Goal: Task Accomplishment & Management: Complete application form

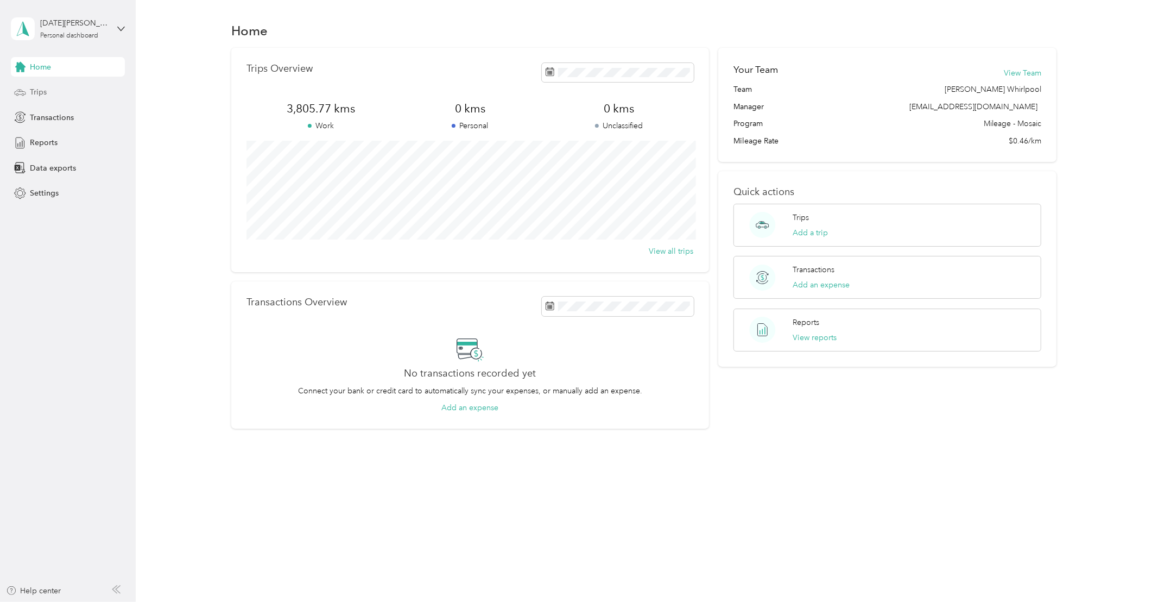
click at [36, 85] on div "Trips" at bounding box center [68, 93] width 114 height 20
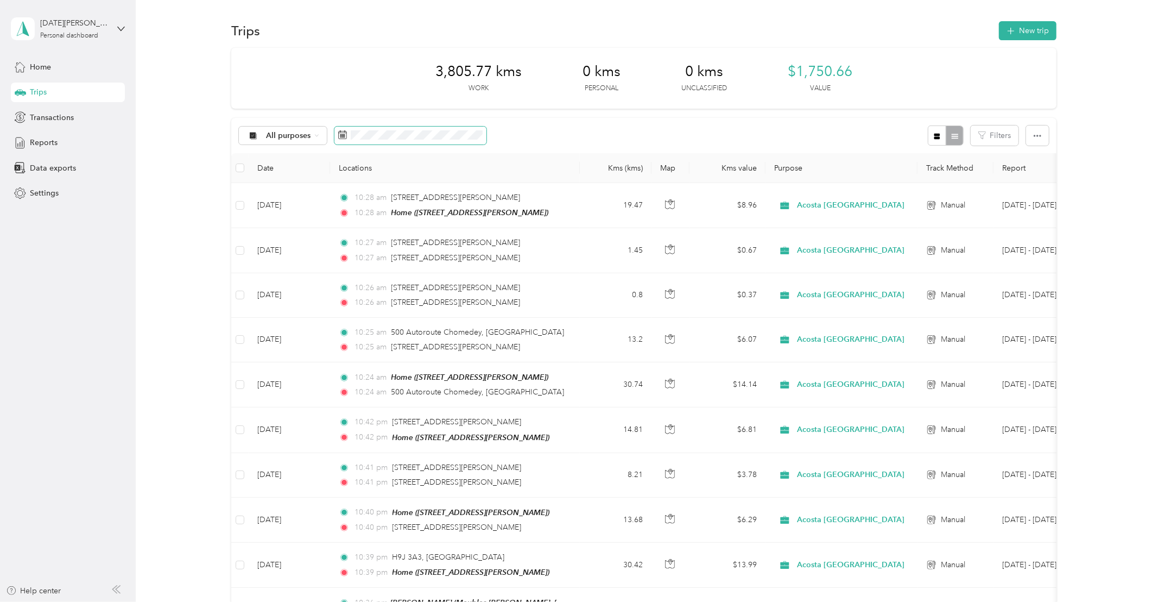
click at [344, 137] on icon at bounding box center [342, 134] width 9 height 9
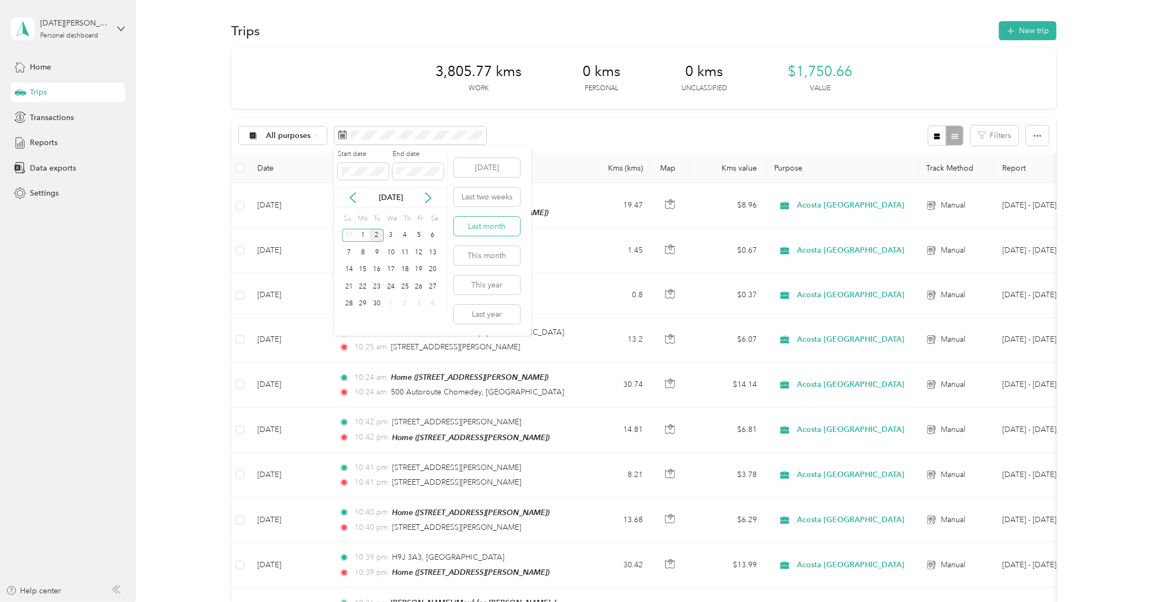
click at [477, 225] on button "Last month" at bounding box center [487, 226] width 66 height 19
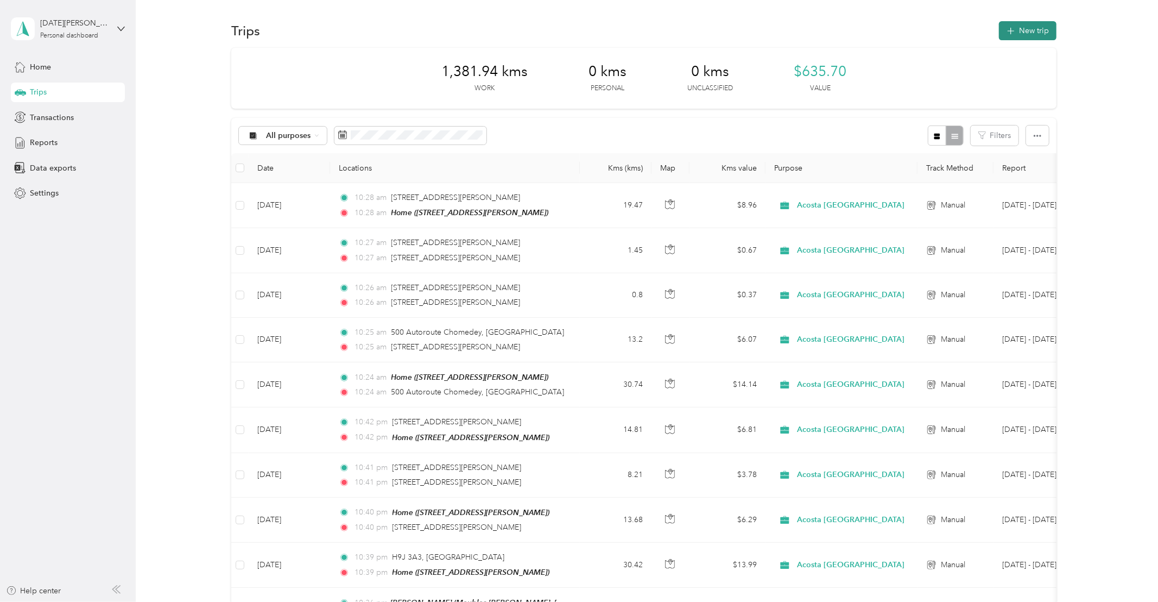
click at [1027, 30] on button "New trip" at bounding box center [1028, 30] width 58 height 19
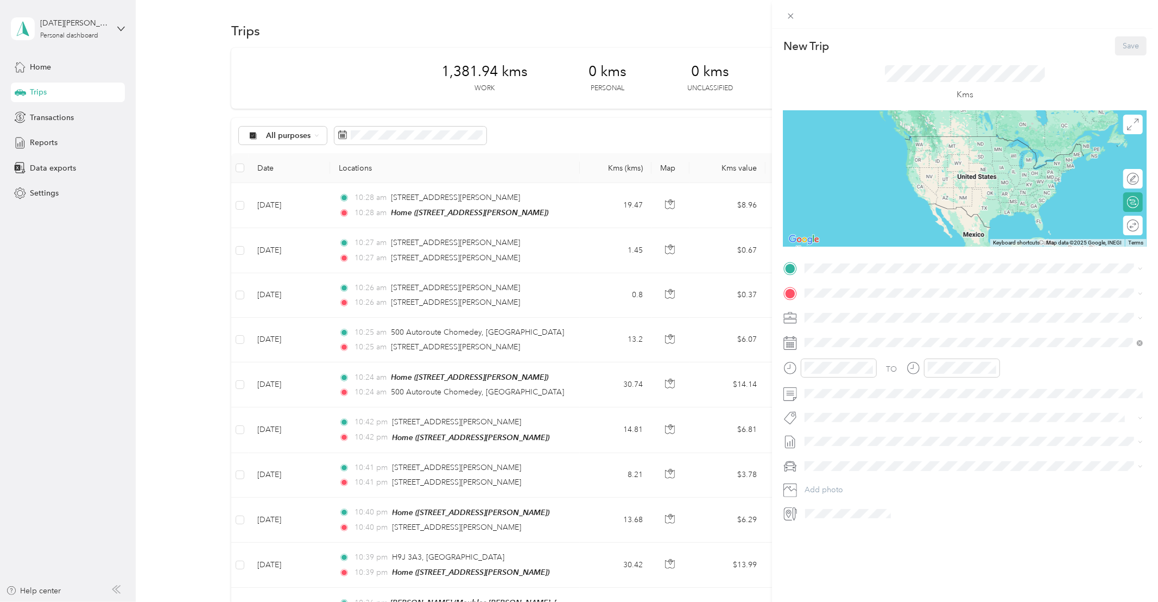
click at [871, 359] on div "Home [STREET_ADDRESS][PERSON_NAME]" at bounding box center [889, 351] width 129 height 23
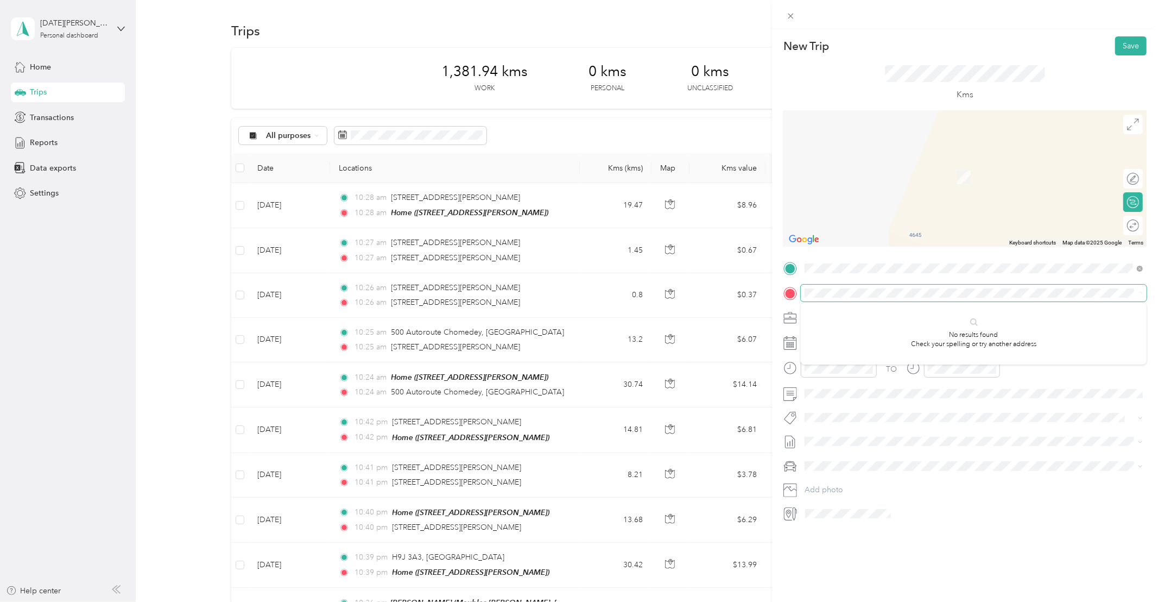
click at [797, 287] on div at bounding box center [965, 293] width 363 height 17
click at [872, 335] on span "H9R 1C4 [GEOGRAPHIC_DATA], [GEOGRAPHIC_DATA], [GEOGRAPHIC_DATA]" at bounding box center [946, 336] width 243 height 19
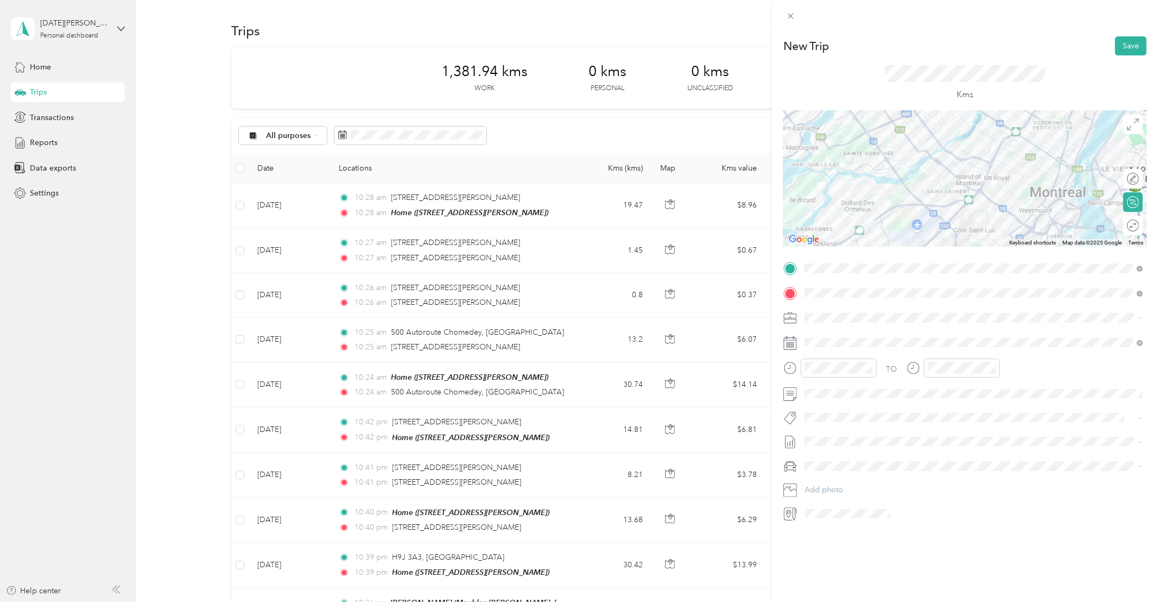
click at [795, 343] on icon at bounding box center [791, 343] width 14 height 14
click at [793, 343] on rect at bounding box center [794, 343] width 2 height 2
click at [832, 402] on icon at bounding box center [831, 403] width 11 height 11
click at [856, 507] on div "26" at bounding box center [856, 510] width 14 height 14
click at [837, 437] on div "Whirlpool Kars" at bounding box center [974, 437] width 331 height 14
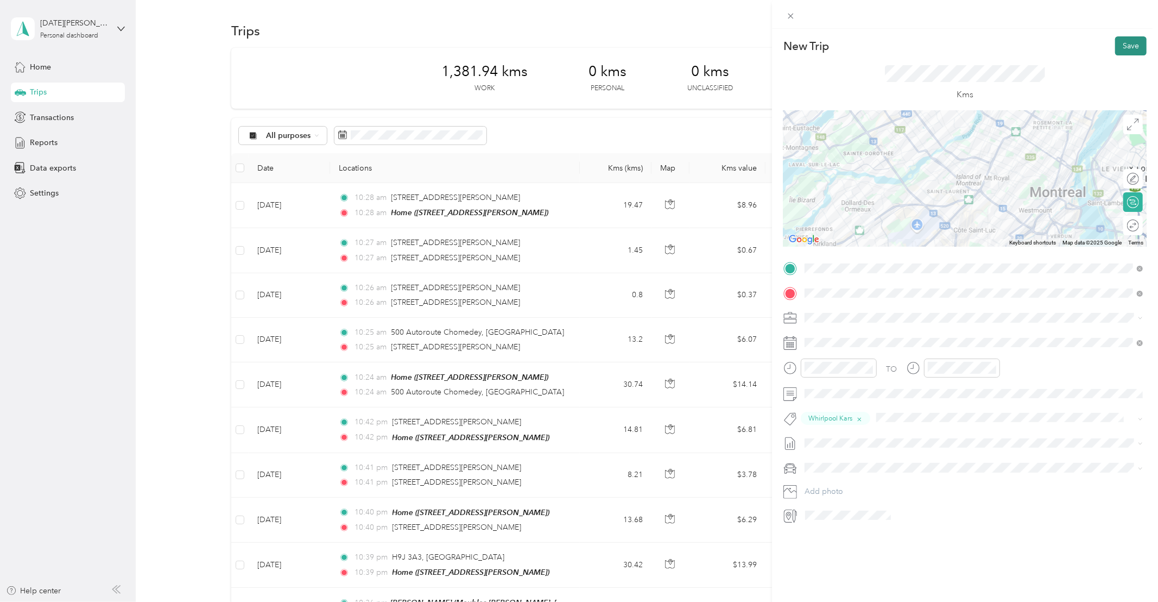
click at [1126, 42] on button "Save" at bounding box center [1130, 45] width 31 height 19
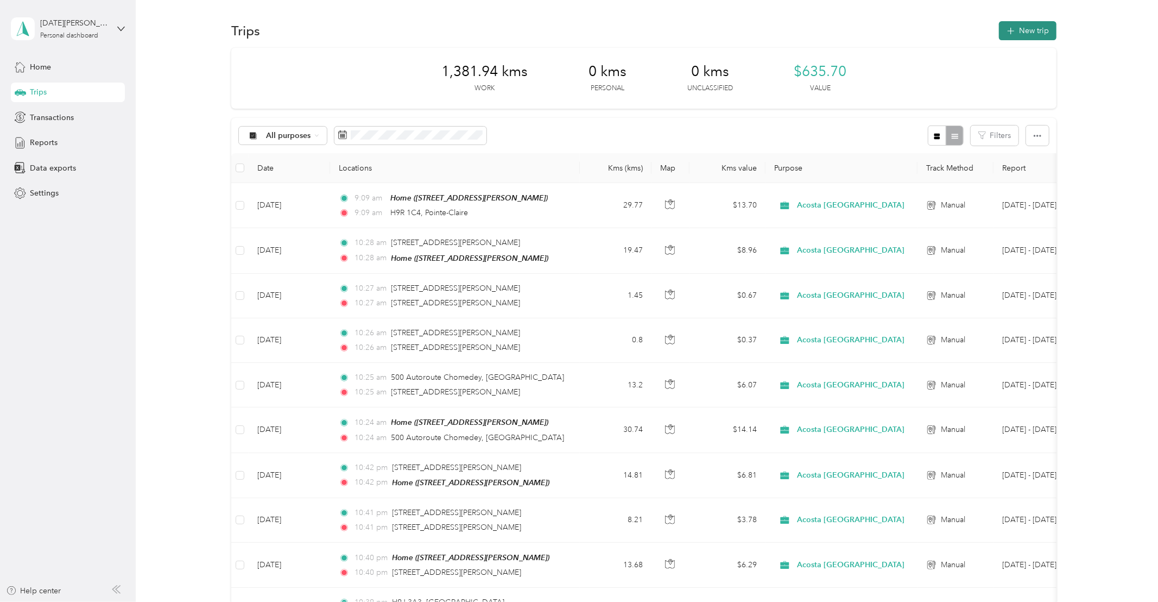
click at [1018, 26] on icon "button" at bounding box center [1011, 31] width 12 height 12
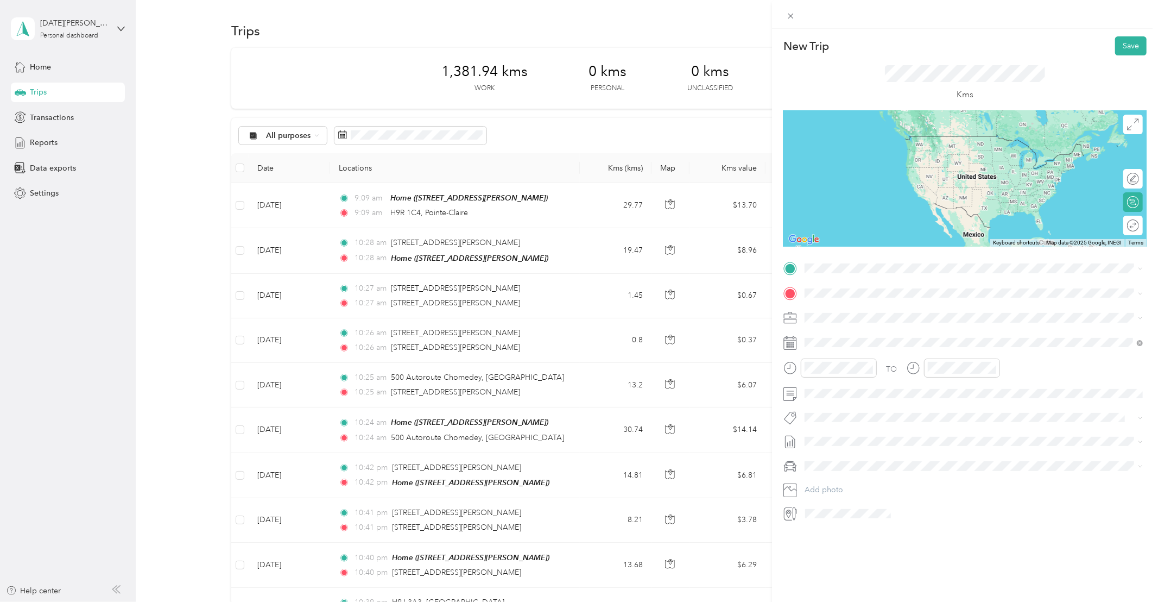
click at [851, 333] on span "[GEOGRAPHIC_DATA] [GEOGRAPHIC_DATA], [GEOGRAPHIC_DATA]" at bounding box center [905, 336] width 161 height 19
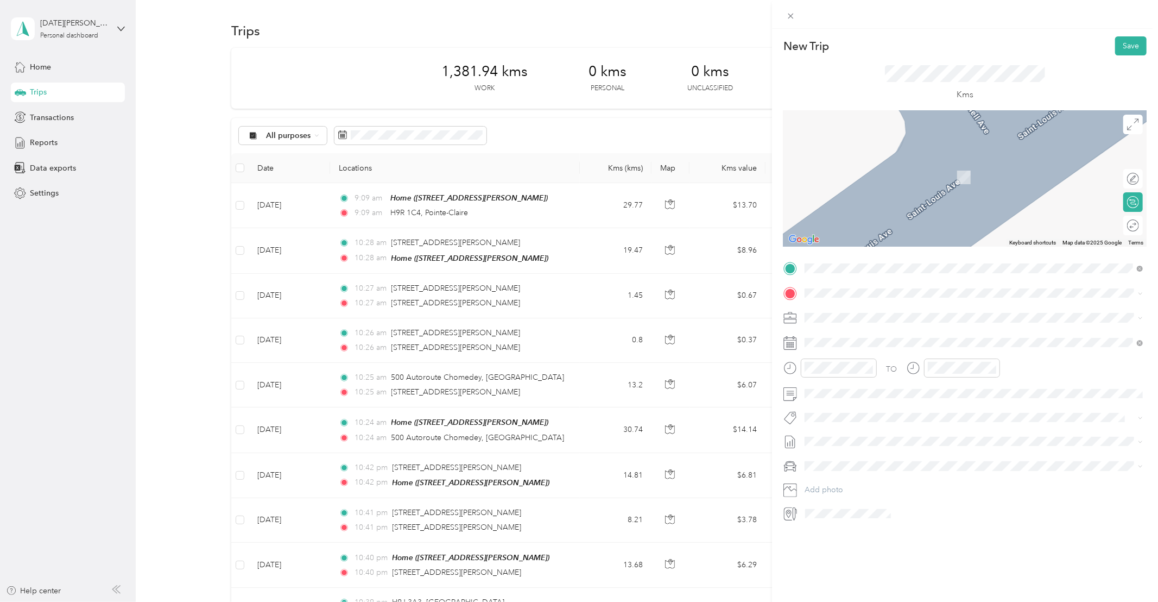
click at [482, 203] on div "New Trip Save This trip cannot be edited because it is either under review, app…" at bounding box center [579, 301] width 1158 height 602
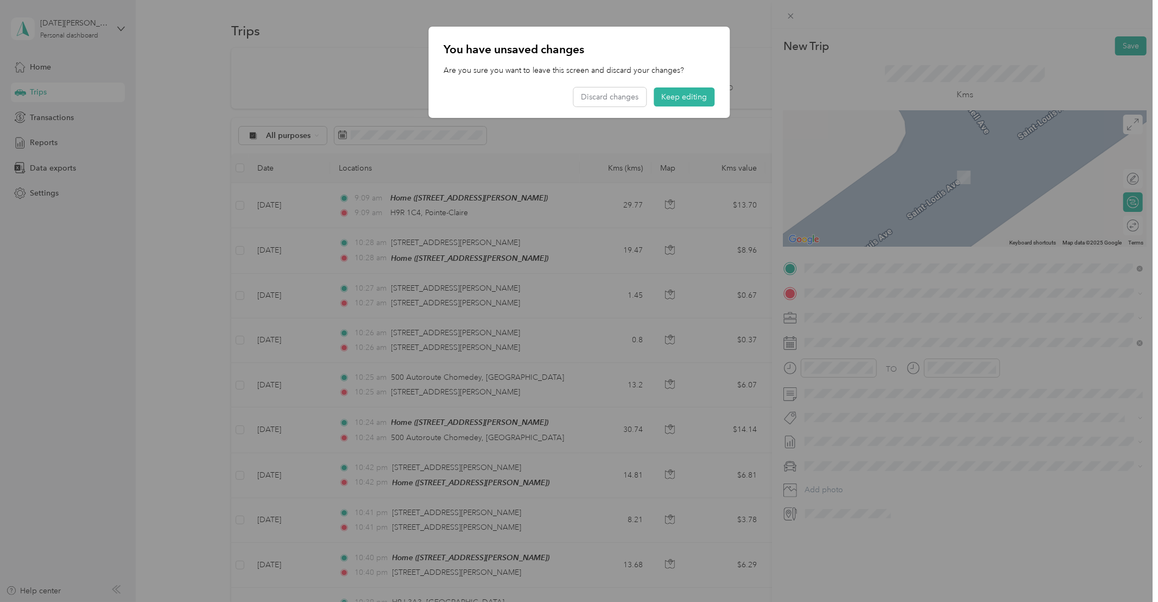
click at [817, 294] on div at bounding box center [579, 301] width 1158 height 602
click at [690, 102] on button "Keep editing" at bounding box center [684, 96] width 61 height 19
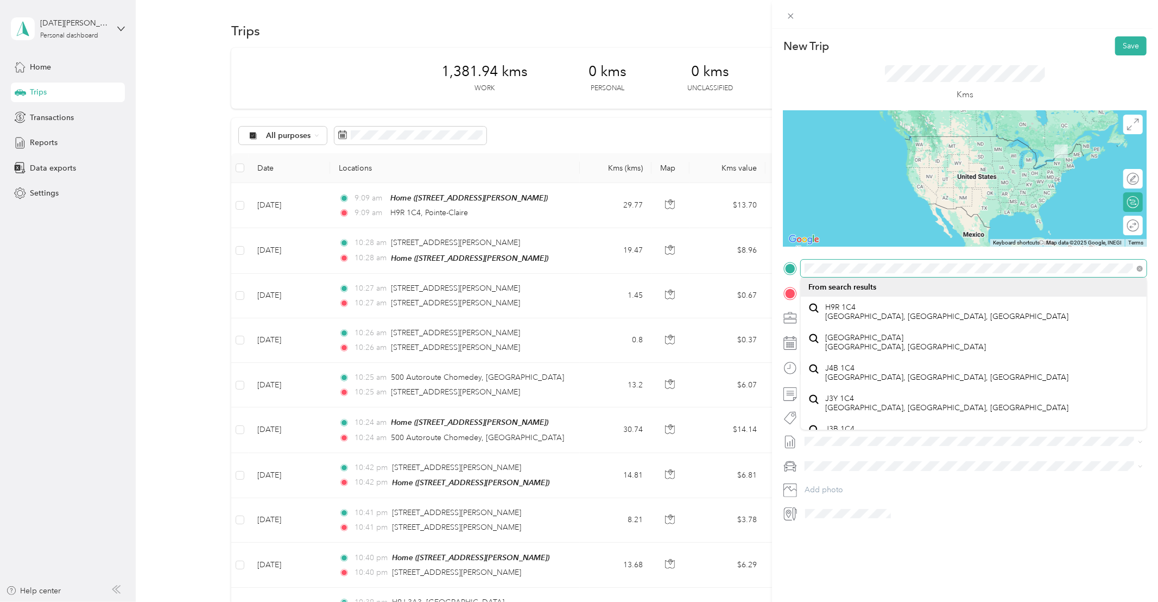
click at [835, 261] on span at bounding box center [974, 268] width 346 height 17
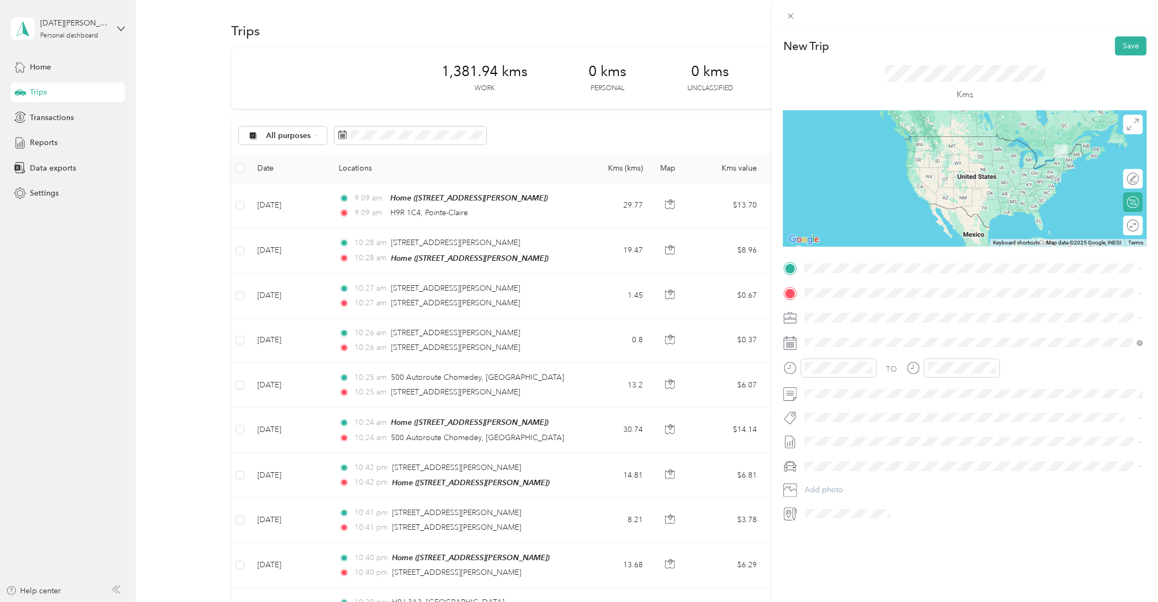
click at [849, 306] on span "H9R 1C4 [GEOGRAPHIC_DATA], [GEOGRAPHIC_DATA], [GEOGRAPHIC_DATA]" at bounding box center [946, 311] width 243 height 19
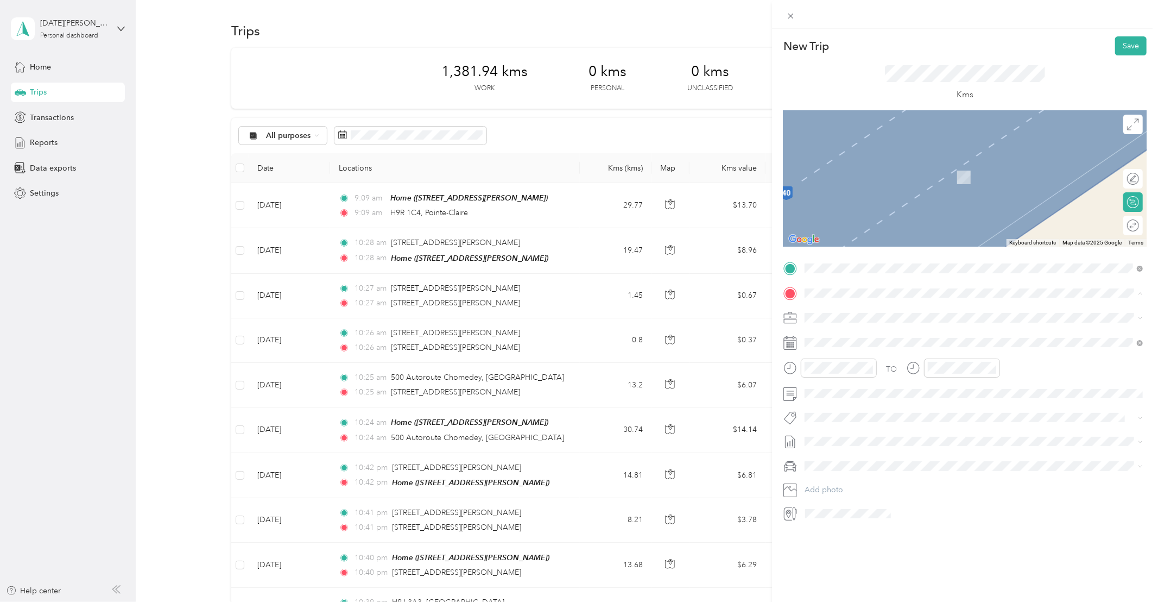
click at [871, 375] on div "Home" at bounding box center [889, 370] width 129 height 10
click at [871, 384] on span "[STREET_ADDRESS][PERSON_NAME]" at bounding box center [889, 381] width 129 height 9
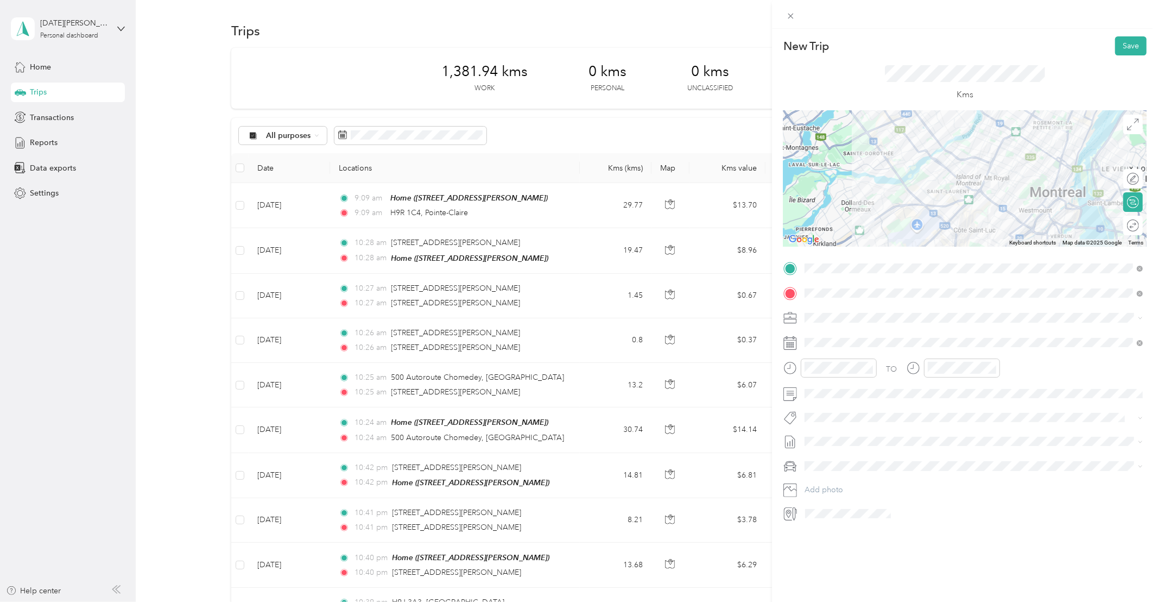
click at [793, 343] on icon at bounding box center [791, 343] width 14 height 14
click at [830, 405] on icon at bounding box center [831, 403] width 11 height 11
click at [851, 512] on div "26" at bounding box center [856, 510] width 14 height 14
click at [860, 437] on div "Whirlpool Kars" at bounding box center [974, 433] width 331 height 14
click at [1133, 48] on button "Save" at bounding box center [1130, 45] width 31 height 19
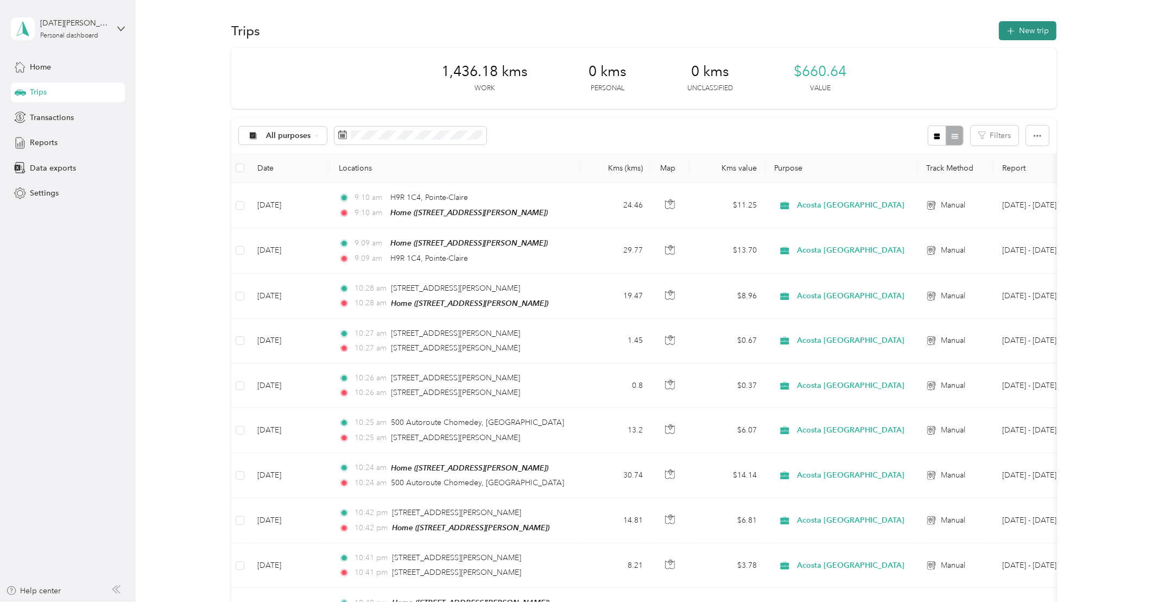
click at [1015, 28] on icon "button" at bounding box center [1011, 31] width 7 height 7
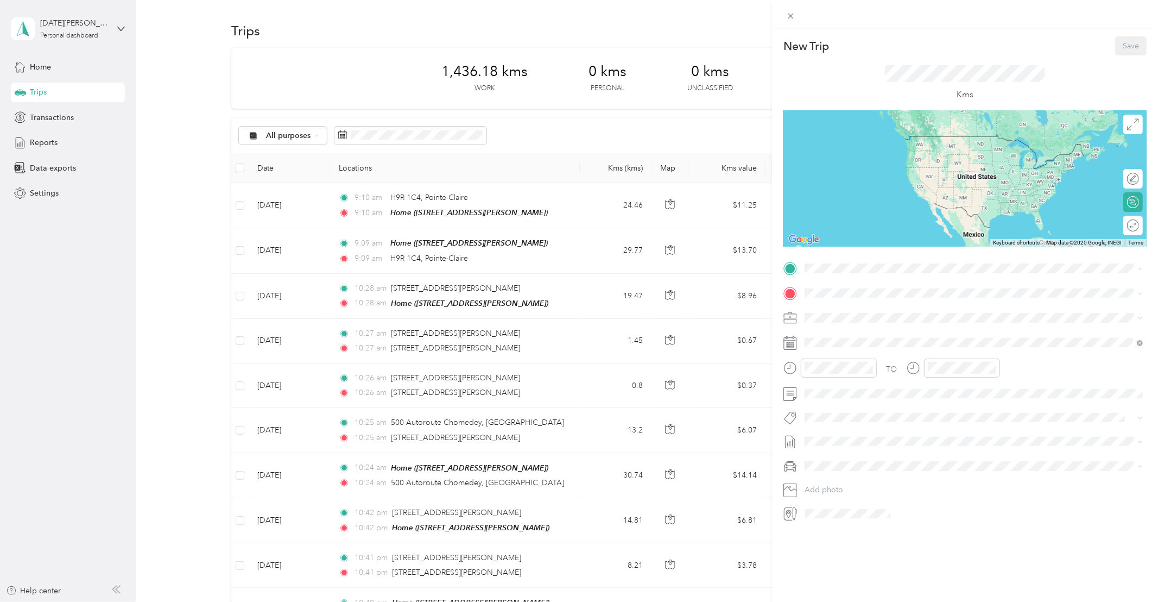
click at [866, 359] on span "[STREET_ADDRESS][PERSON_NAME]" at bounding box center [889, 354] width 129 height 9
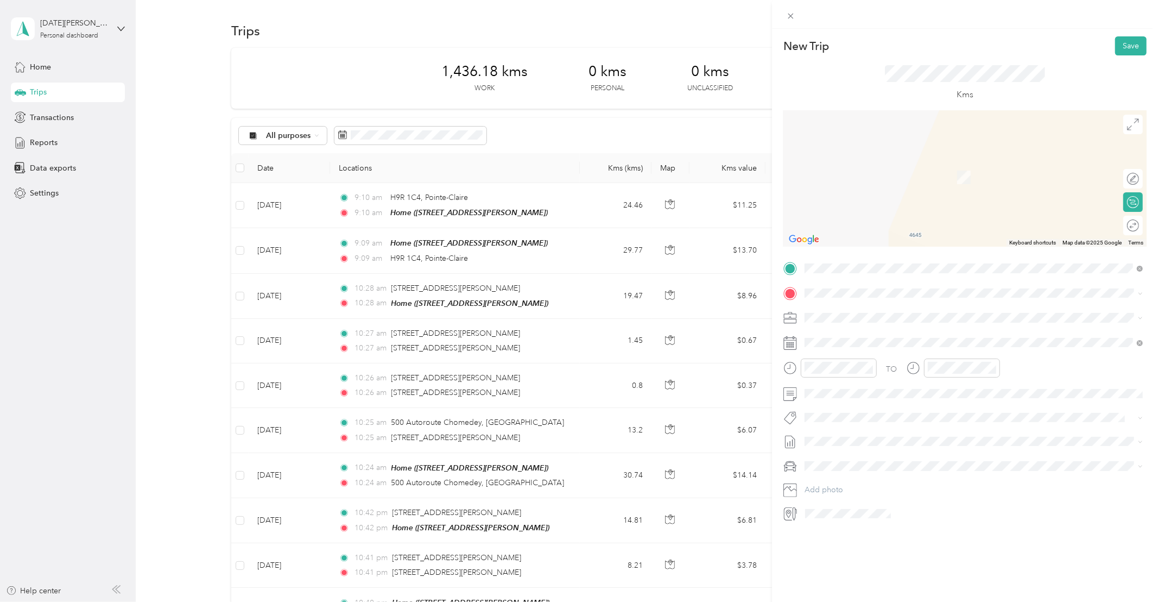
click at [860, 331] on span "[STREET_ADDRESS][PERSON_NAME]" at bounding box center [889, 326] width 129 height 10
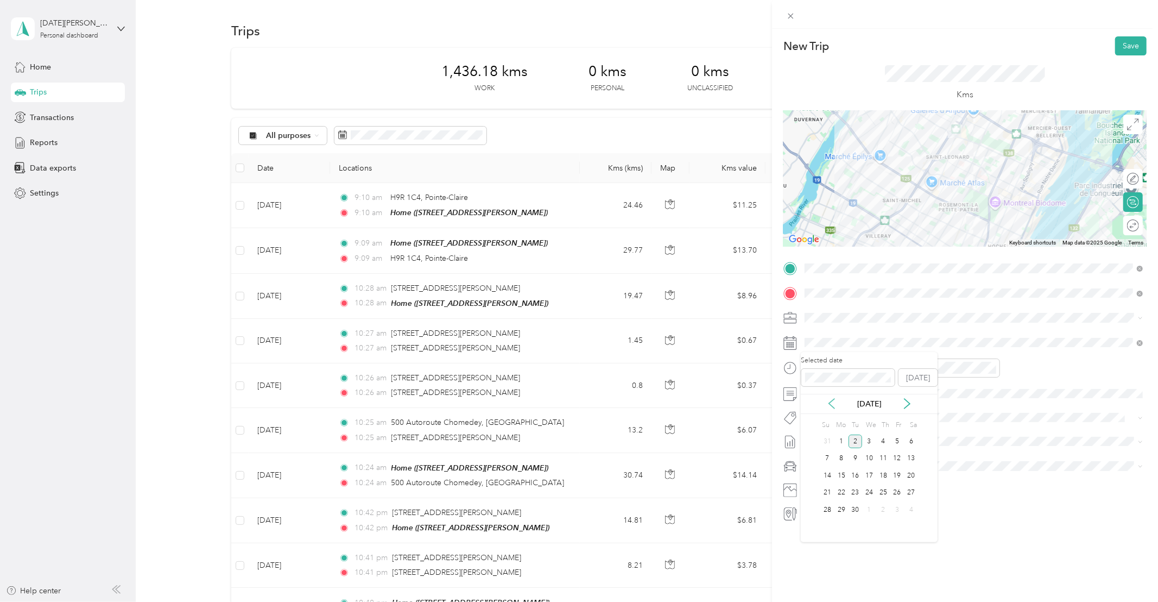
click at [830, 401] on icon at bounding box center [831, 403] width 11 height 11
click at [867, 508] on div "27" at bounding box center [869, 510] width 14 height 14
click at [839, 437] on div "Whirlpool Kars" at bounding box center [974, 437] width 331 height 14
click at [1133, 45] on button "Save" at bounding box center [1130, 45] width 31 height 19
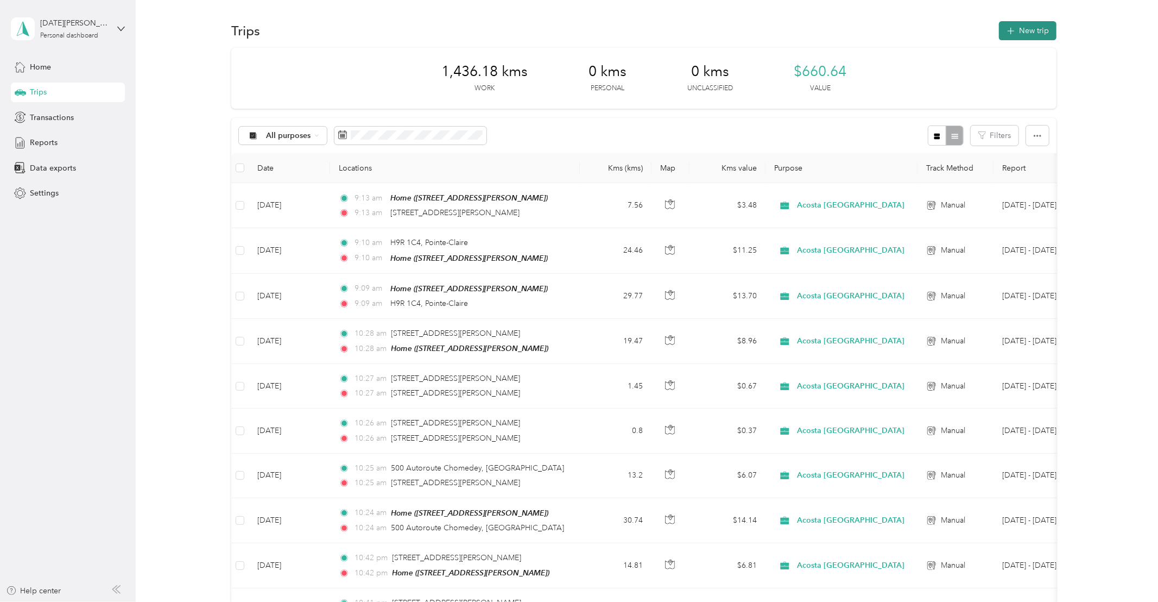
click at [1018, 28] on icon "button" at bounding box center [1011, 31] width 12 height 12
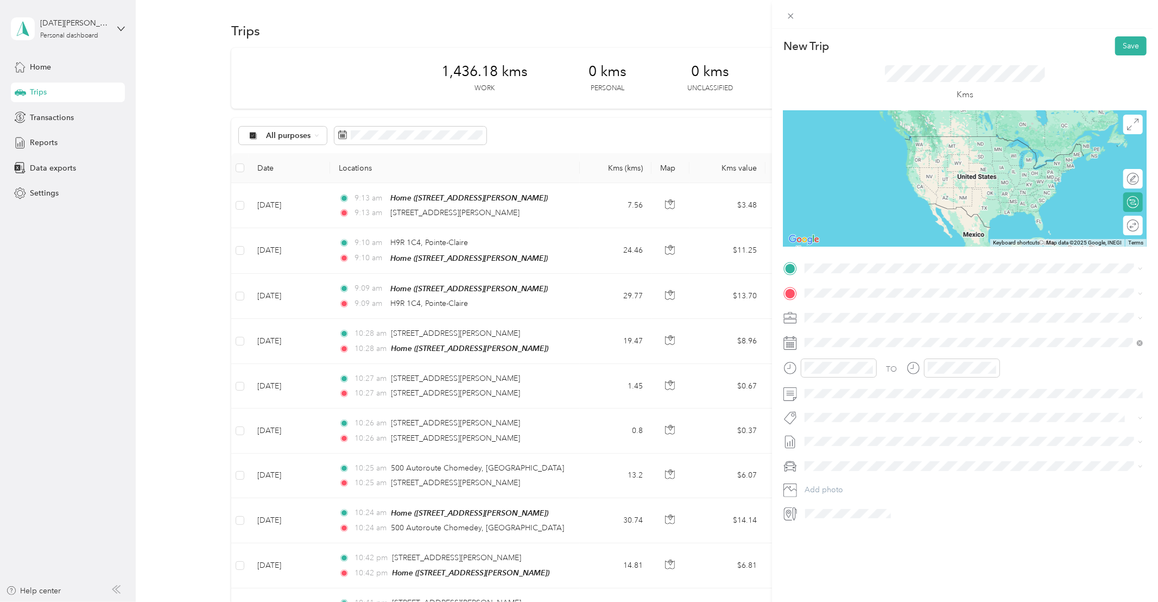
click at [880, 307] on span "[STREET_ADDRESS][PERSON_NAME]" at bounding box center [889, 307] width 129 height 10
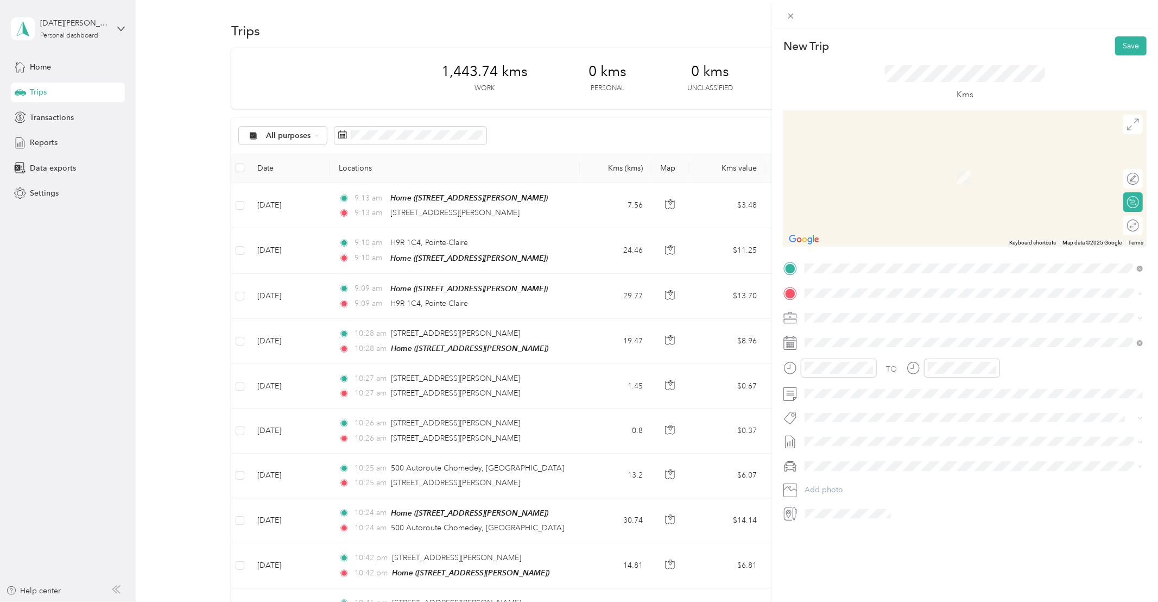
click at [852, 332] on span "[STREET_ADDRESS][PERSON_NAME]" at bounding box center [889, 327] width 129 height 10
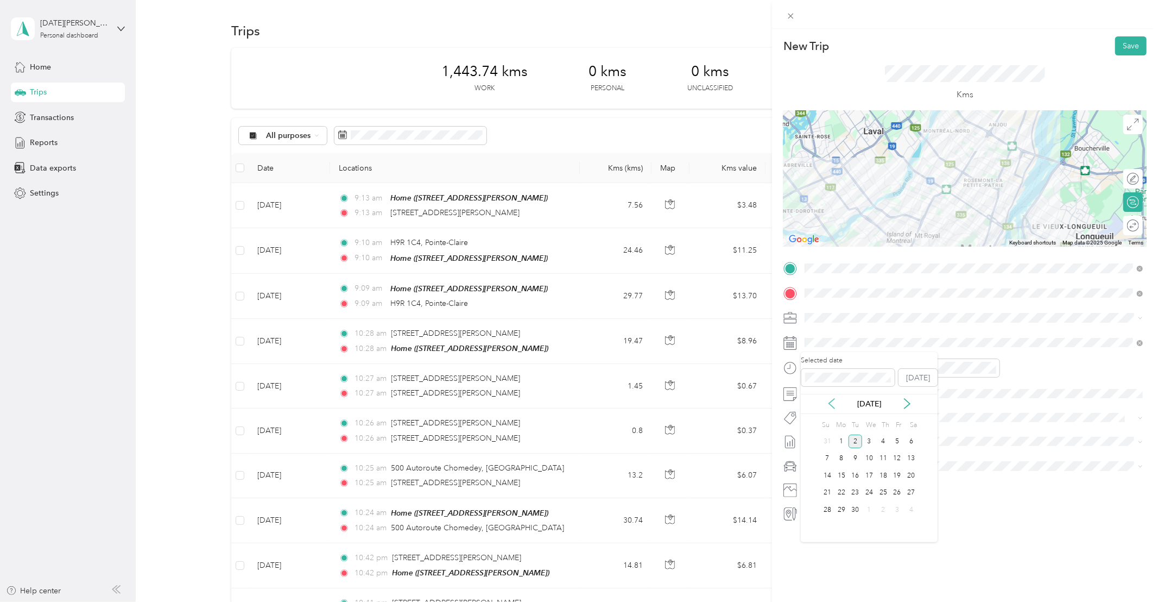
click at [831, 401] on icon at bounding box center [831, 404] width 5 height 10
click at [872, 511] on div "27" at bounding box center [869, 510] width 14 height 14
click at [851, 434] on span "Whirlpool Kars" at bounding box center [838, 437] width 44 height 10
click at [1133, 42] on button "Save" at bounding box center [1130, 45] width 31 height 19
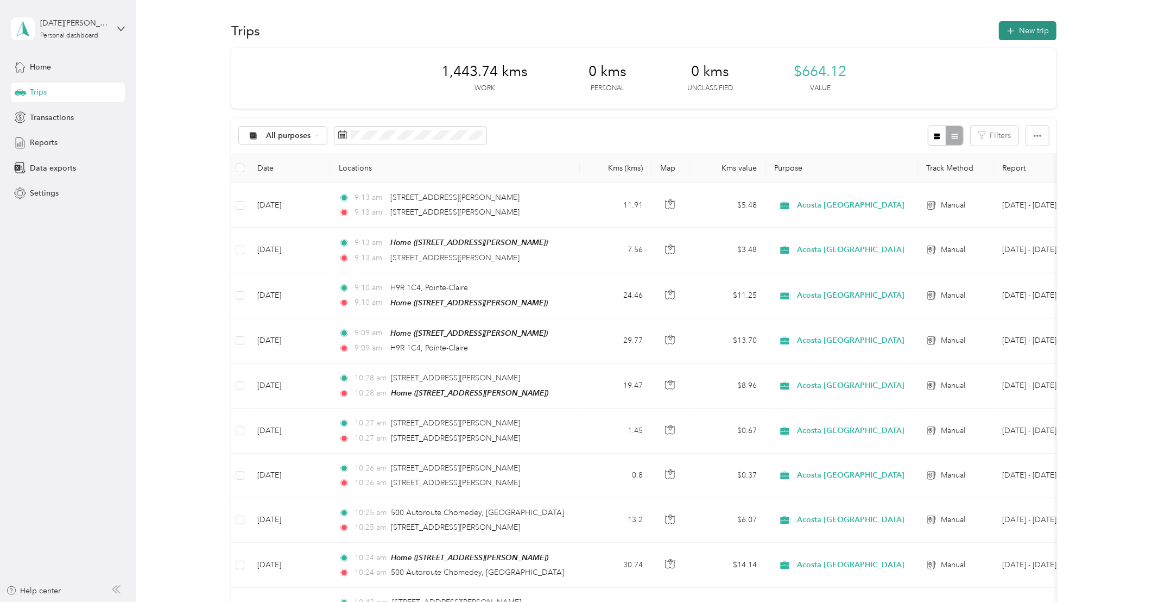
click at [1024, 34] on button "New trip" at bounding box center [1028, 30] width 58 height 19
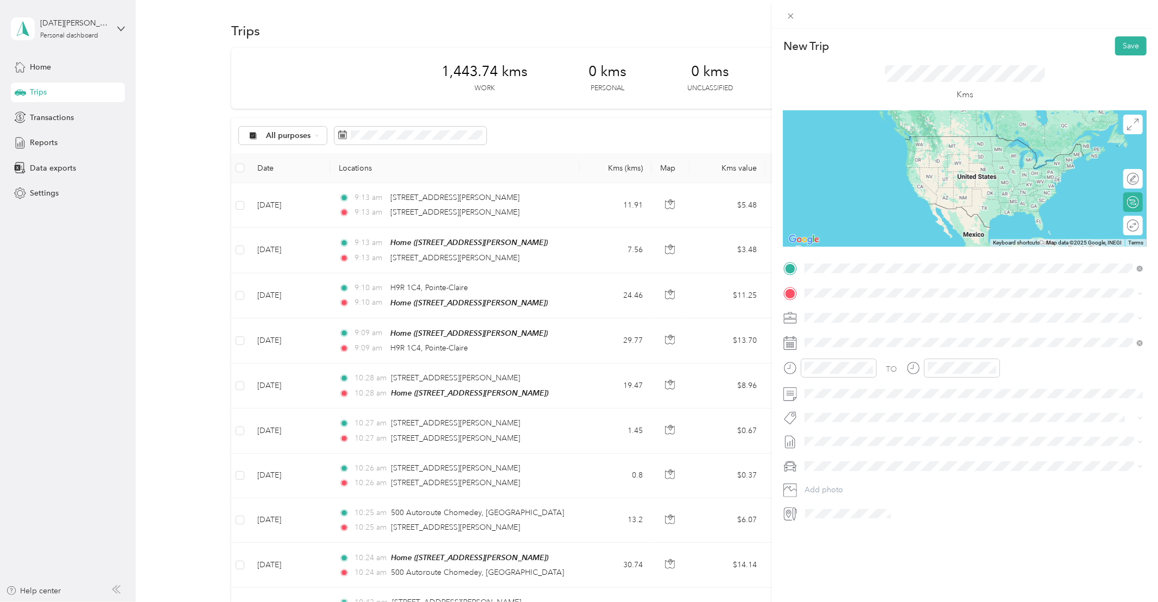
click at [895, 305] on span "[STREET_ADDRESS][PERSON_NAME]" at bounding box center [889, 307] width 129 height 10
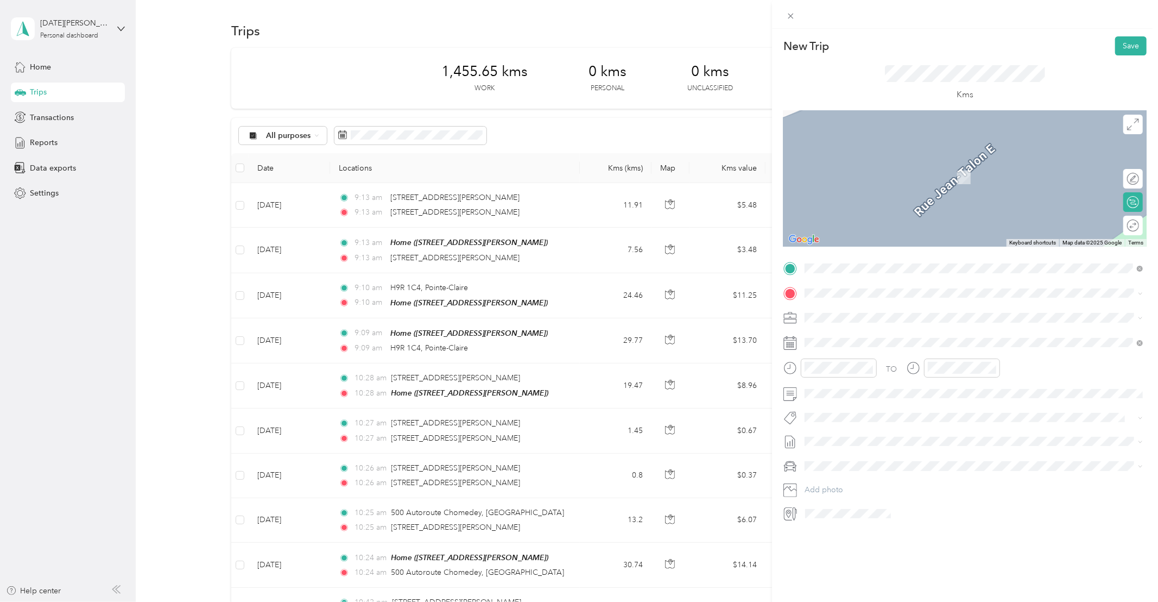
click at [876, 331] on span "[STREET_ADDRESS]" at bounding box center [859, 326] width 69 height 10
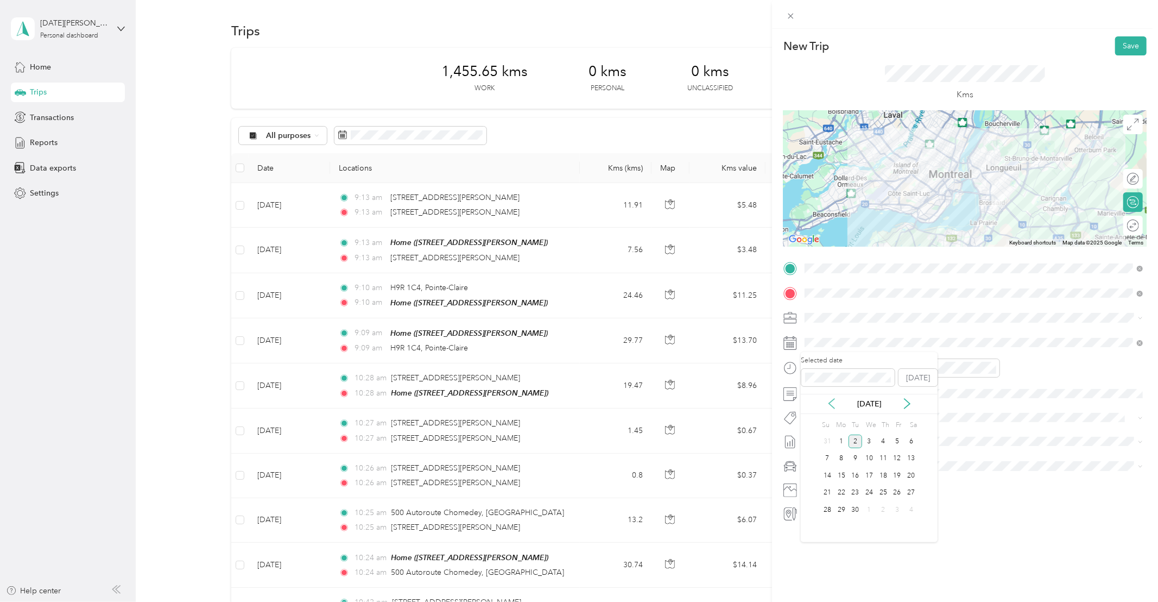
click at [831, 406] on icon at bounding box center [831, 404] width 5 height 10
click at [868, 510] on div "27" at bounding box center [869, 510] width 14 height 14
click at [852, 435] on button "Whirlpool Kars" at bounding box center [838, 437] width 59 height 14
click at [1131, 45] on button "Save" at bounding box center [1130, 45] width 31 height 19
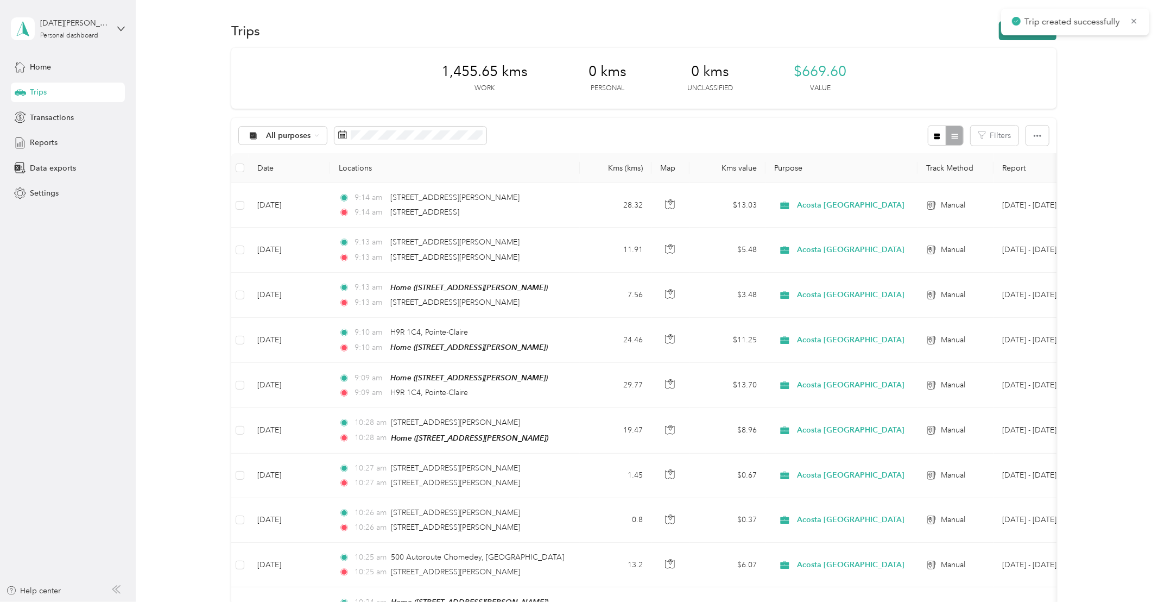
click at [1030, 38] on button "New trip" at bounding box center [1028, 30] width 58 height 19
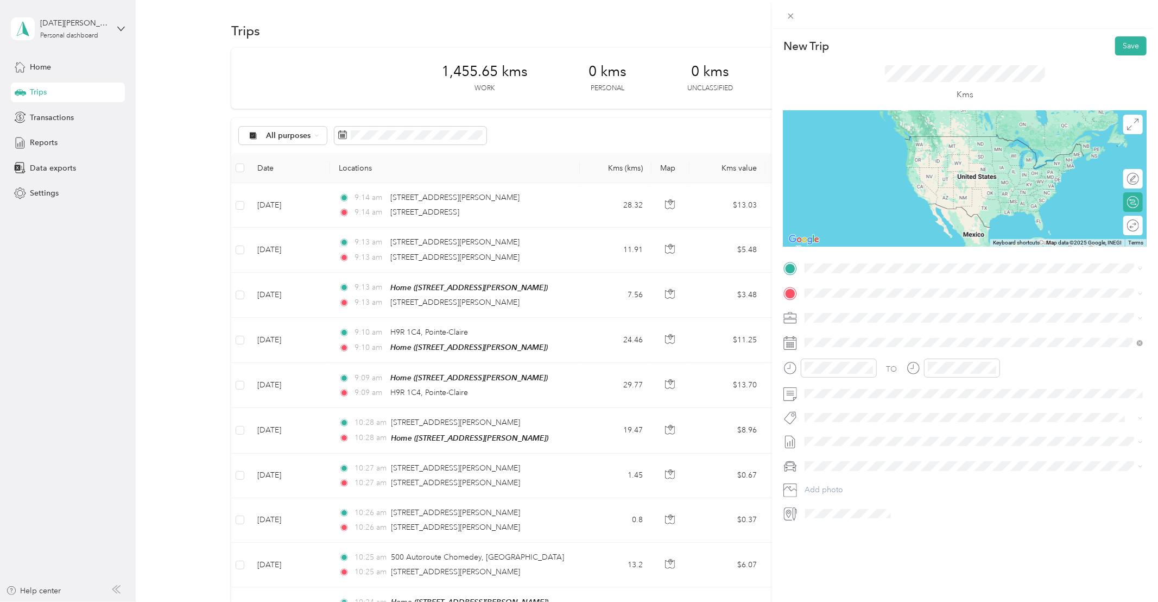
click at [869, 307] on span "[STREET_ADDRESS]" at bounding box center [859, 302] width 69 height 10
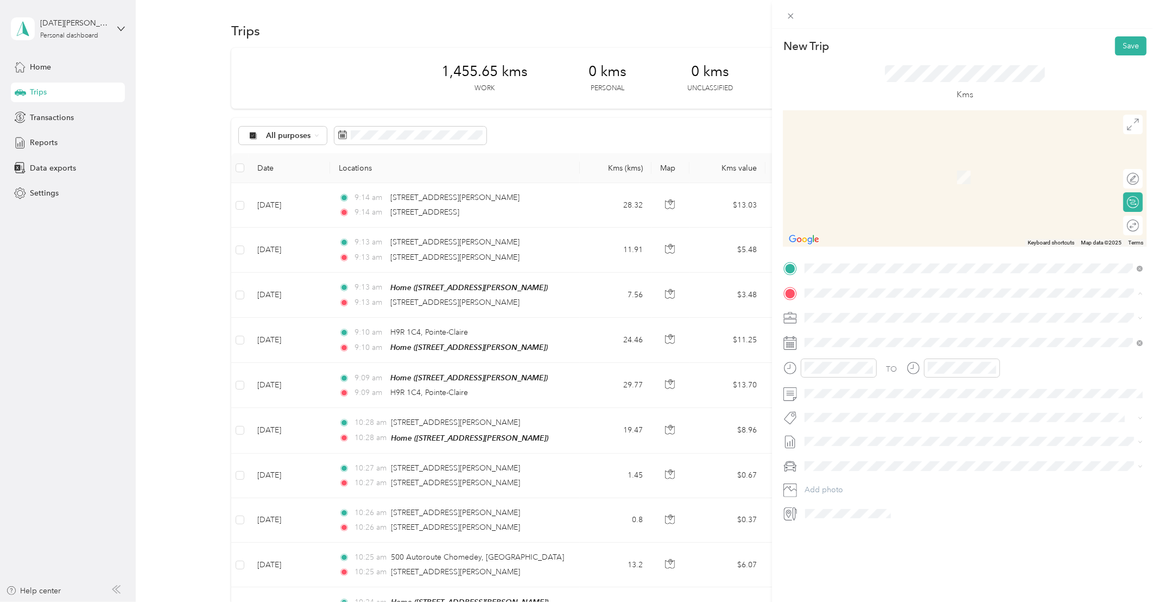
click at [861, 387] on span "[STREET_ADDRESS][PERSON_NAME]" at bounding box center [889, 381] width 129 height 9
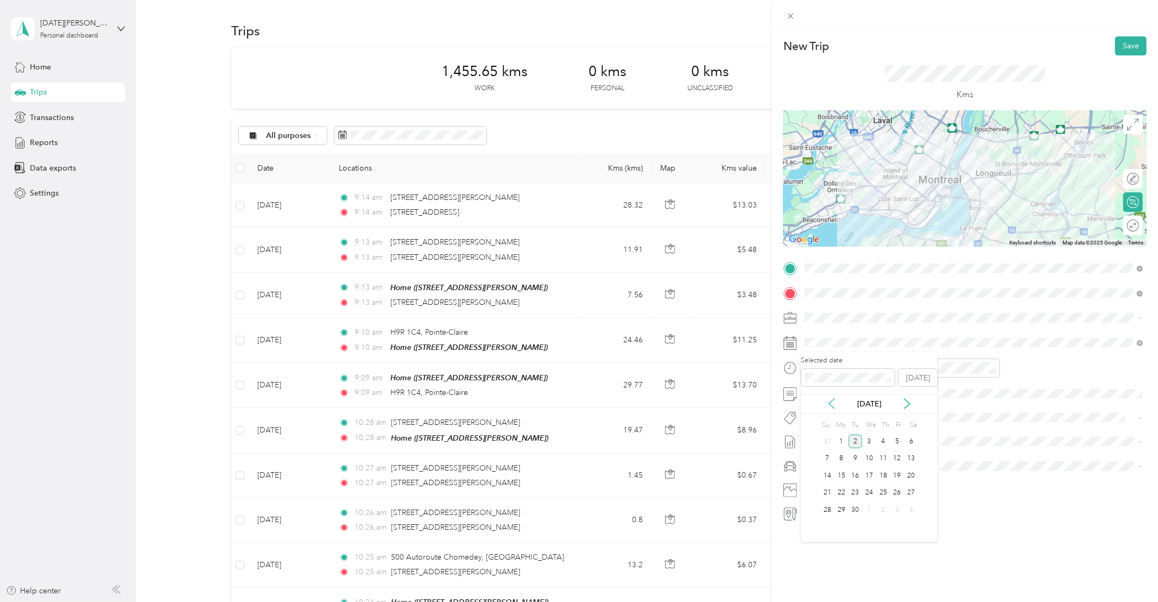
click at [829, 402] on icon at bounding box center [831, 404] width 5 height 10
click at [870, 511] on div "27" at bounding box center [869, 510] width 14 height 14
click at [850, 435] on button "Whirlpool Kars" at bounding box center [838, 431] width 59 height 14
click at [1132, 47] on button "Save" at bounding box center [1130, 45] width 31 height 19
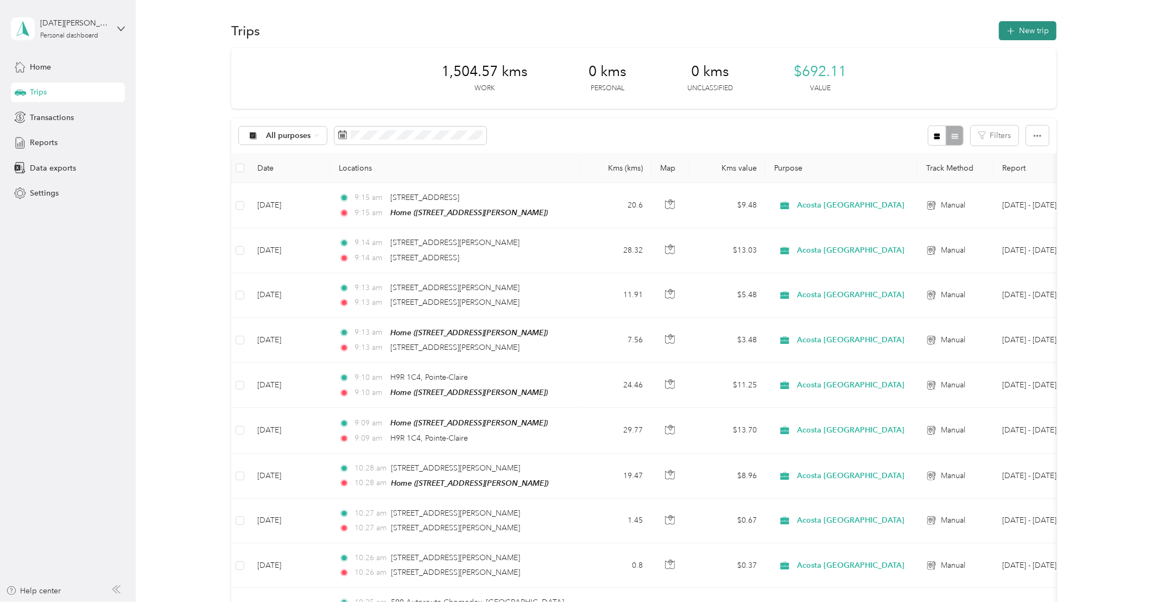
click at [1029, 29] on button "New trip" at bounding box center [1028, 30] width 58 height 19
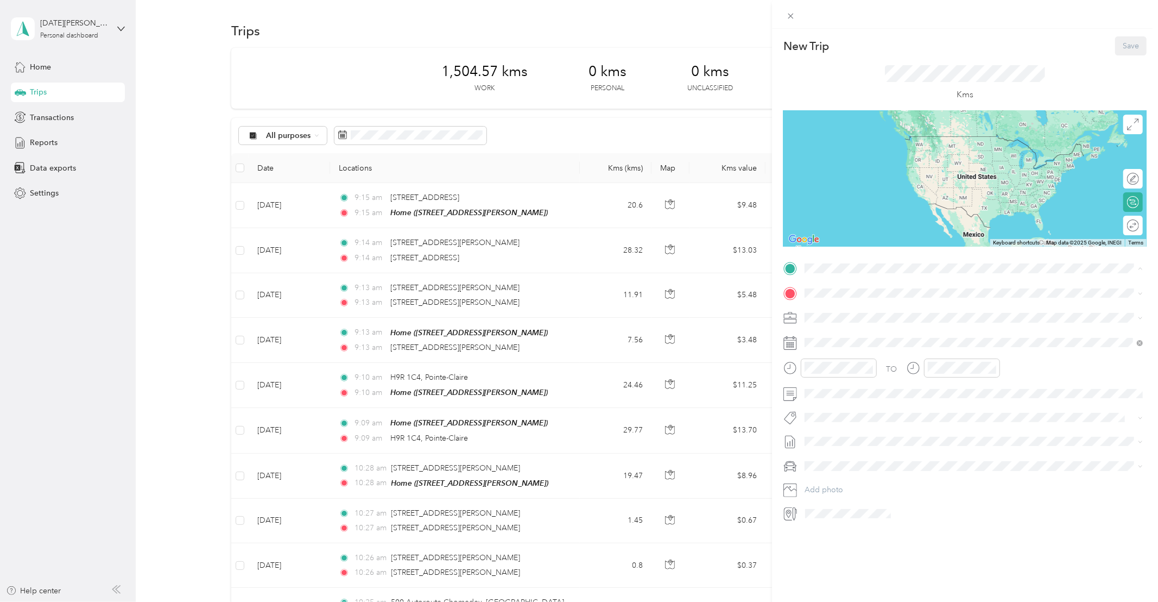
click at [865, 358] on div "Home [STREET_ADDRESS][PERSON_NAME]" at bounding box center [889, 351] width 129 height 23
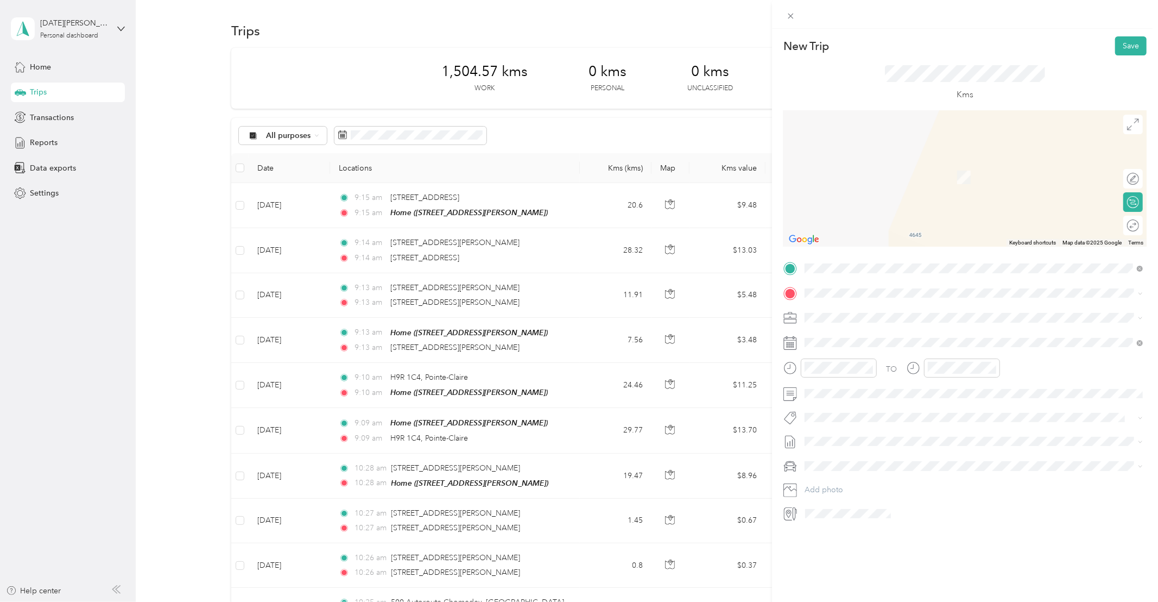
click at [860, 331] on span "[STREET_ADDRESS]" at bounding box center [859, 326] width 69 height 10
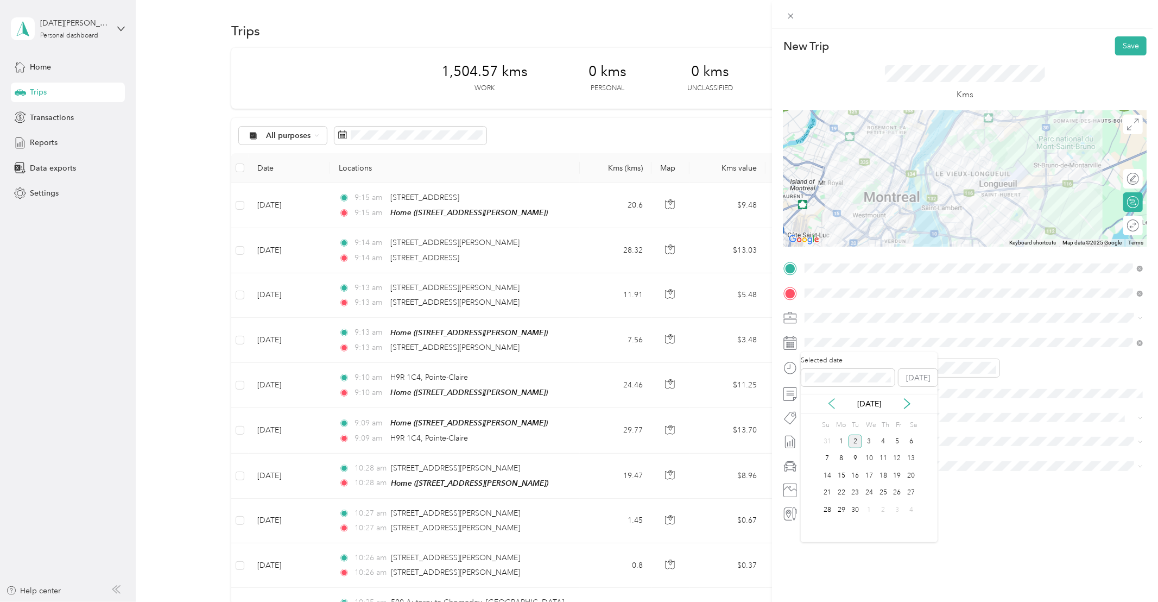
click at [830, 406] on icon at bounding box center [831, 403] width 11 height 11
click at [882, 510] on div "28" at bounding box center [883, 510] width 14 height 14
click at [833, 438] on li "Whirlpool Kars" at bounding box center [974, 431] width 346 height 21
click at [1130, 43] on button "Save" at bounding box center [1130, 45] width 31 height 19
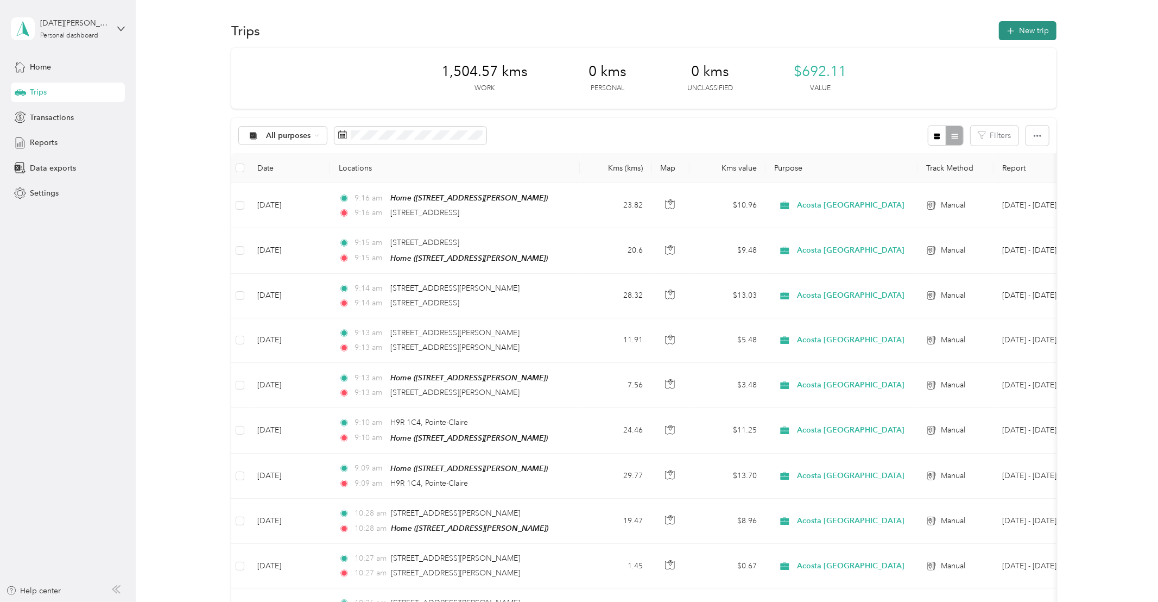
click at [1029, 30] on button "New trip" at bounding box center [1028, 30] width 58 height 19
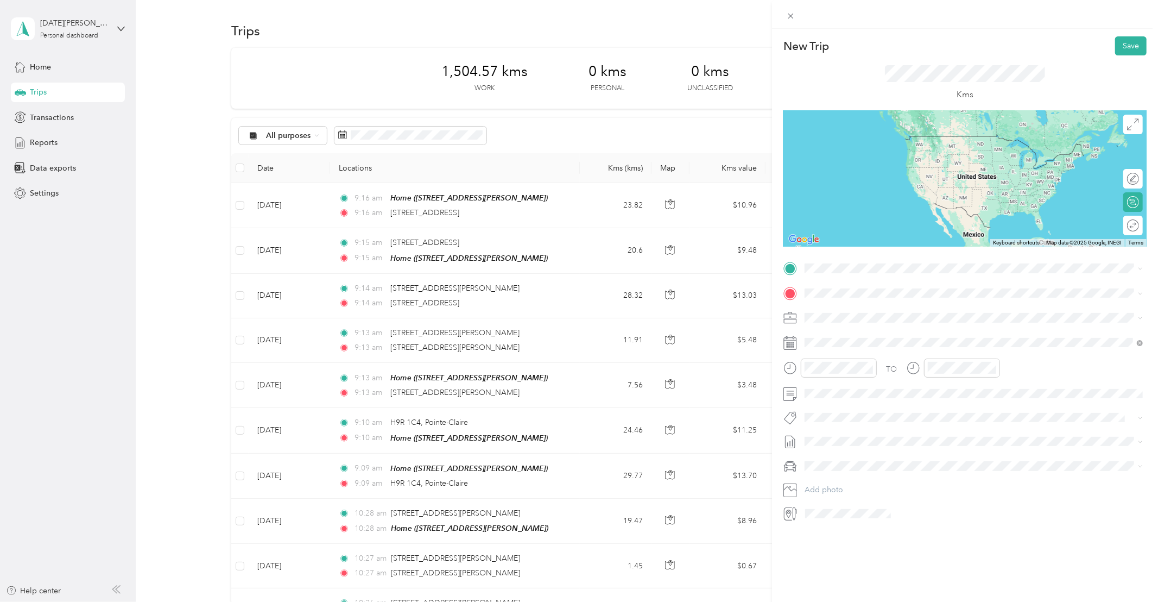
click at [862, 304] on span "[STREET_ADDRESS]" at bounding box center [859, 301] width 69 height 10
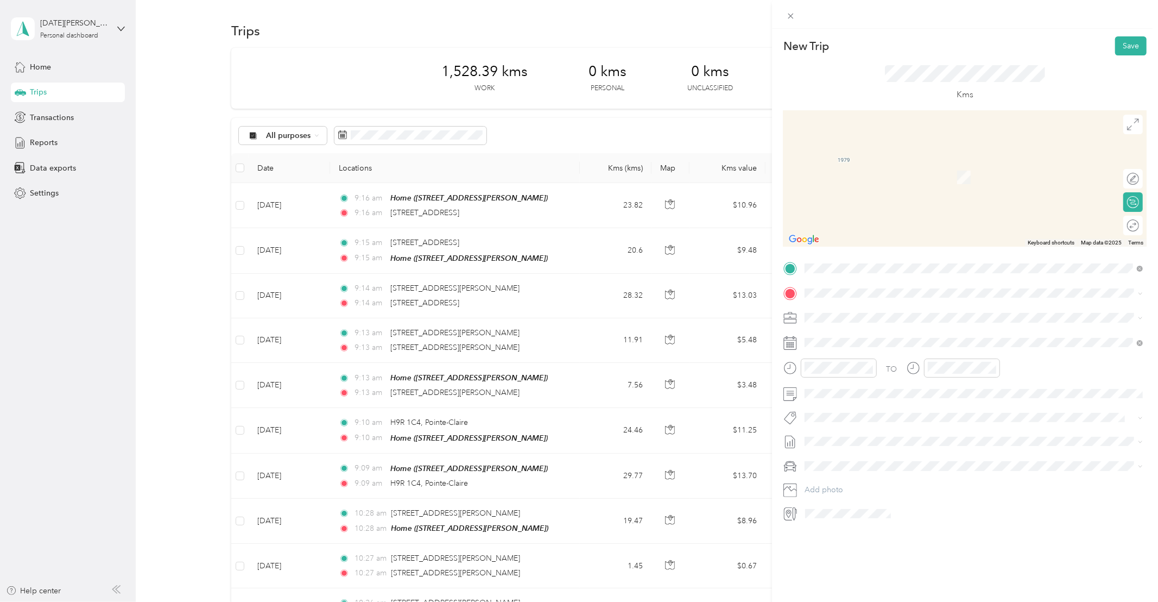
click at [850, 334] on span "[STREET_ADDRESS]" at bounding box center [859, 332] width 69 height 10
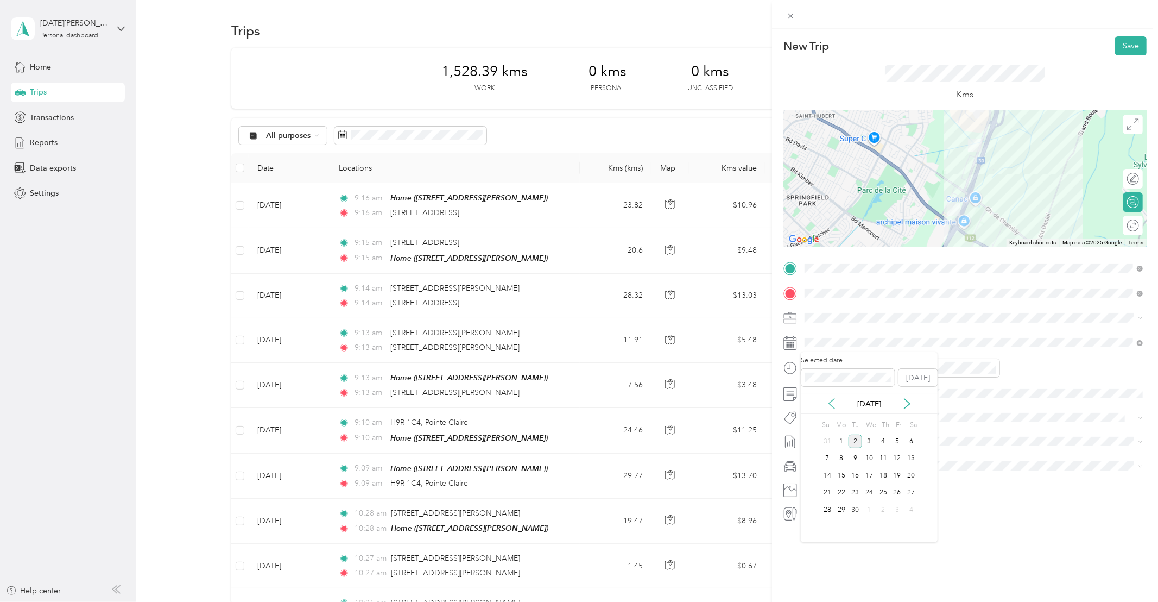
click at [829, 405] on icon at bounding box center [831, 403] width 11 height 11
click at [883, 510] on div "28" at bounding box center [883, 510] width 14 height 14
click at [831, 435] on button "Whirlpool Kars" at bounding box center [838, 432] width 59 height 14
click at [1131, 46] on button "Save" at bounding box center [1130, 45] width 31 height 19
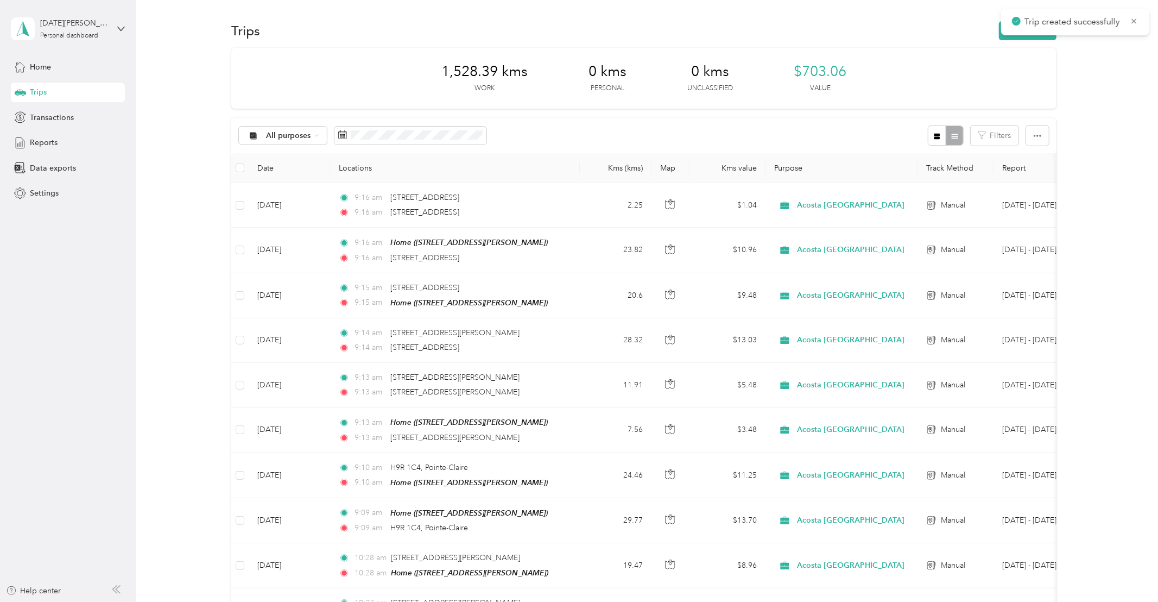
click at [1021, 34] on div "Trip created successfully" at bounding box center [1075, 22] width 148 height 27
click at [1133, 23] on icon at bounding box center [1134, 21] width 9 height 10
click at [1031, 29] on button "New trip" at bounding box center [1028, 30] width 58 height 19
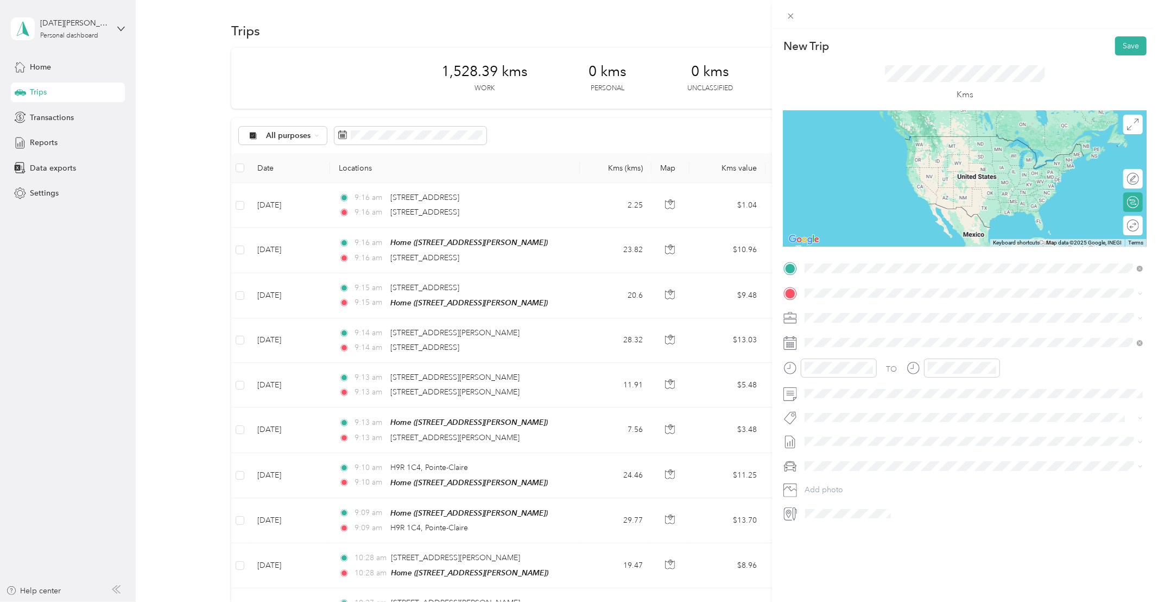
click at [894, 308] on span "[STREET_ADDRESS]" at bounding box center [859, 307] width 69 height 10
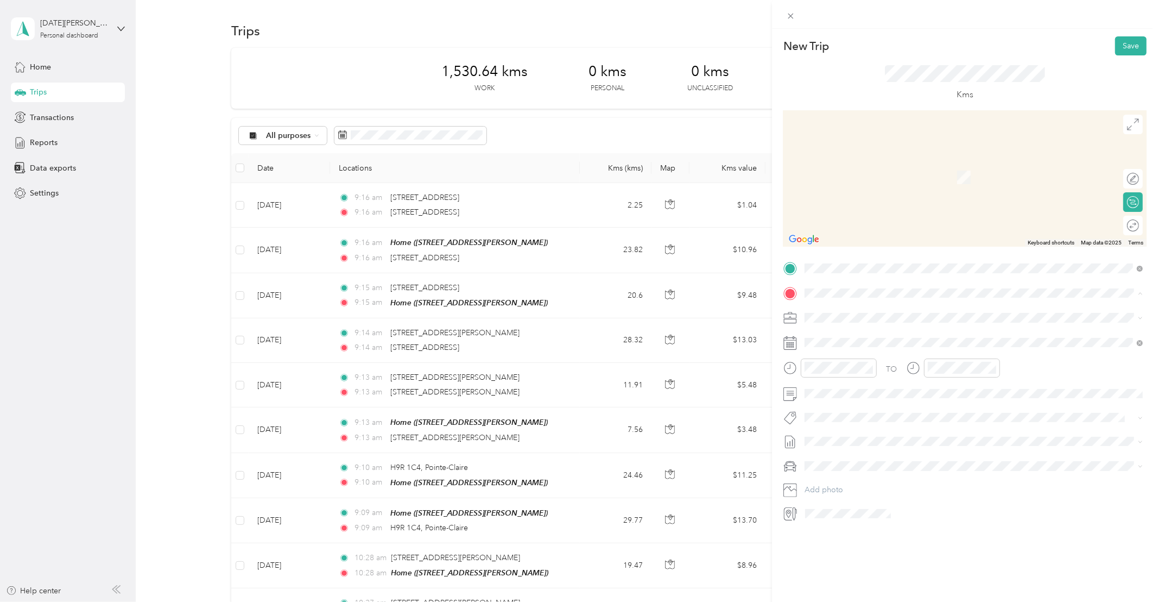
click at [860, 375] on div "Home" at bounding box center [889, 370] width 129 height 10
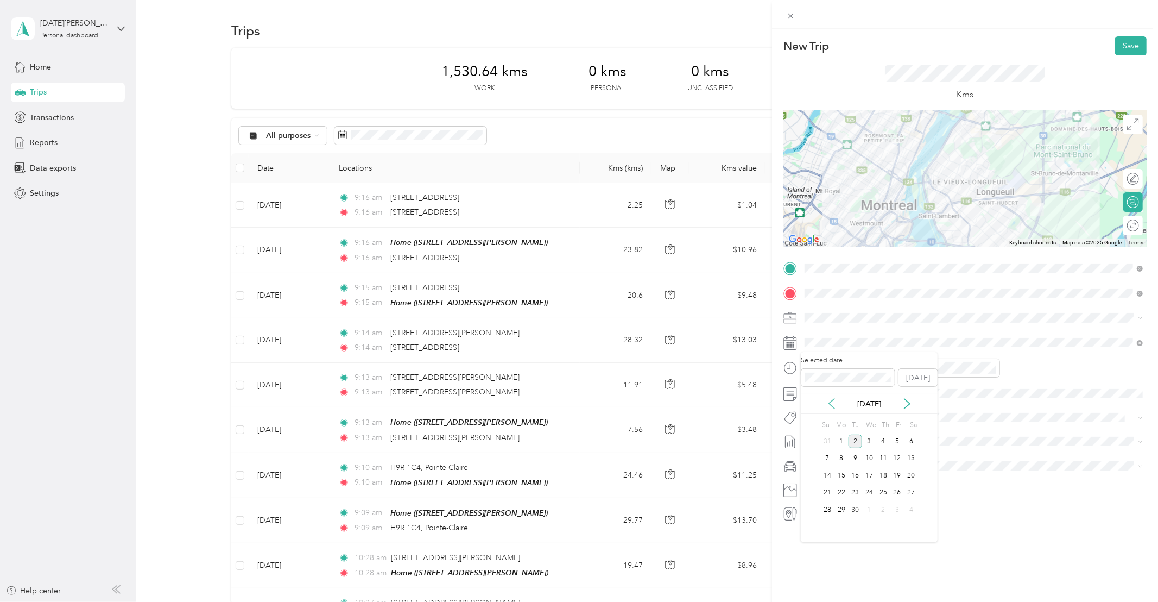
click at [829, 403] on icon at bounding box center [831, 404] width 5 height 10
click at [882, 508] on div "28" at bounding box center [883, 510] width 14 height 14
click at [854, 433] on span "Whirlpool Kars" at bounding box center [838, 436] width 44 height 10
click at [1129, 46] on button "Save" at bounding box center [1130, 45] width 31 height 19
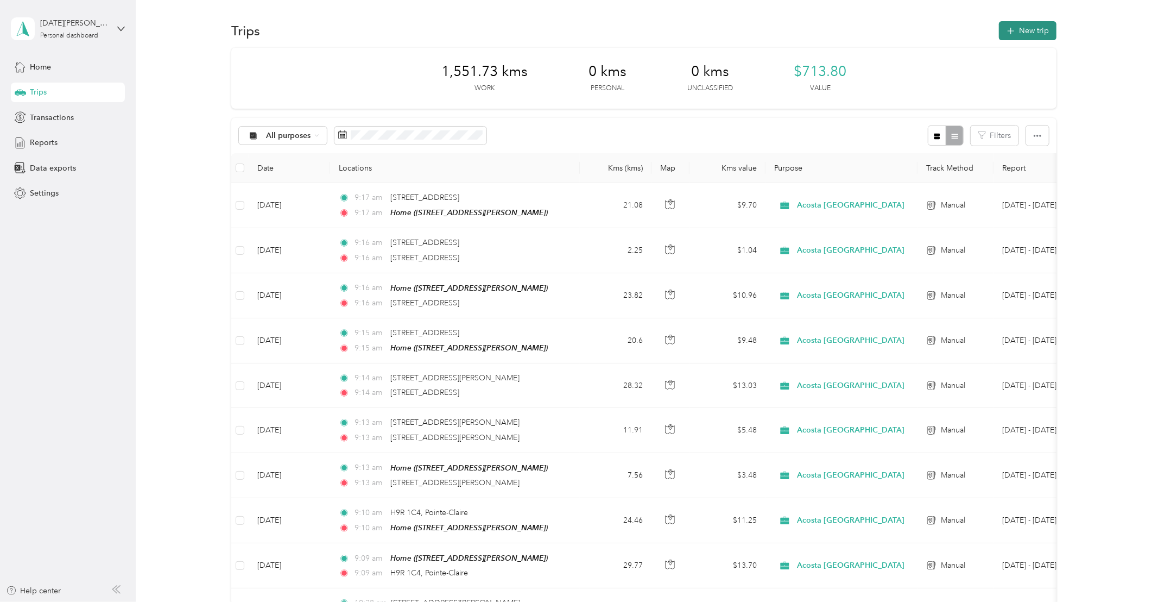
click at [1030, 26] on button "New trip" at bounding box center [1028, 30] width 58 height 19
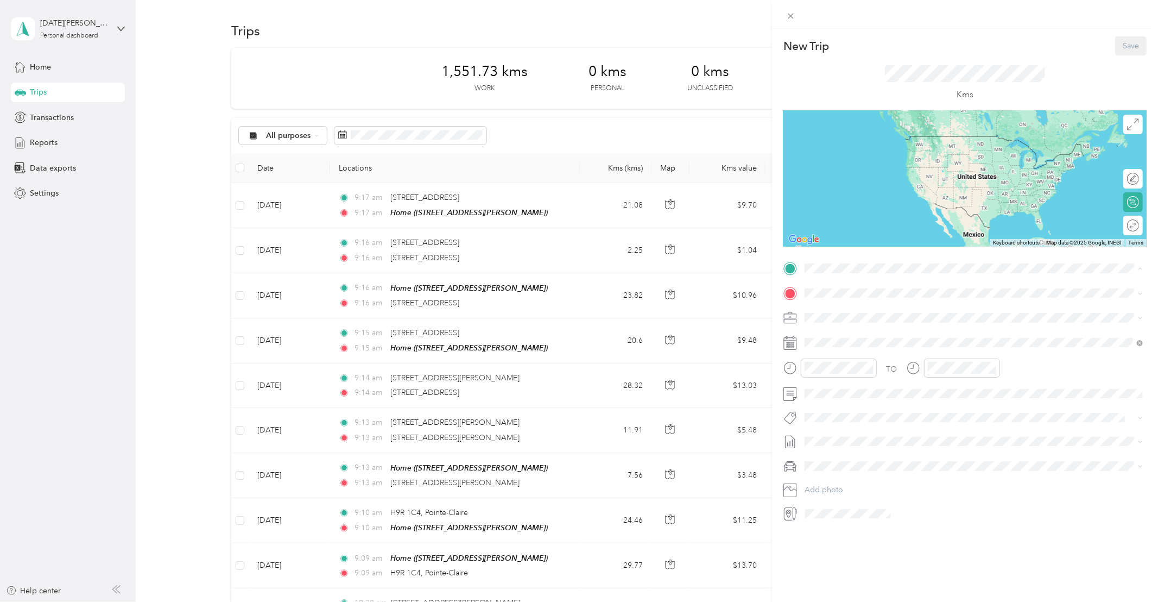
click at [863, 361] on div "Home [STREET_ADDRESS][PERSON_NAME]" at bounding box center [889, 351] width 129 height 23
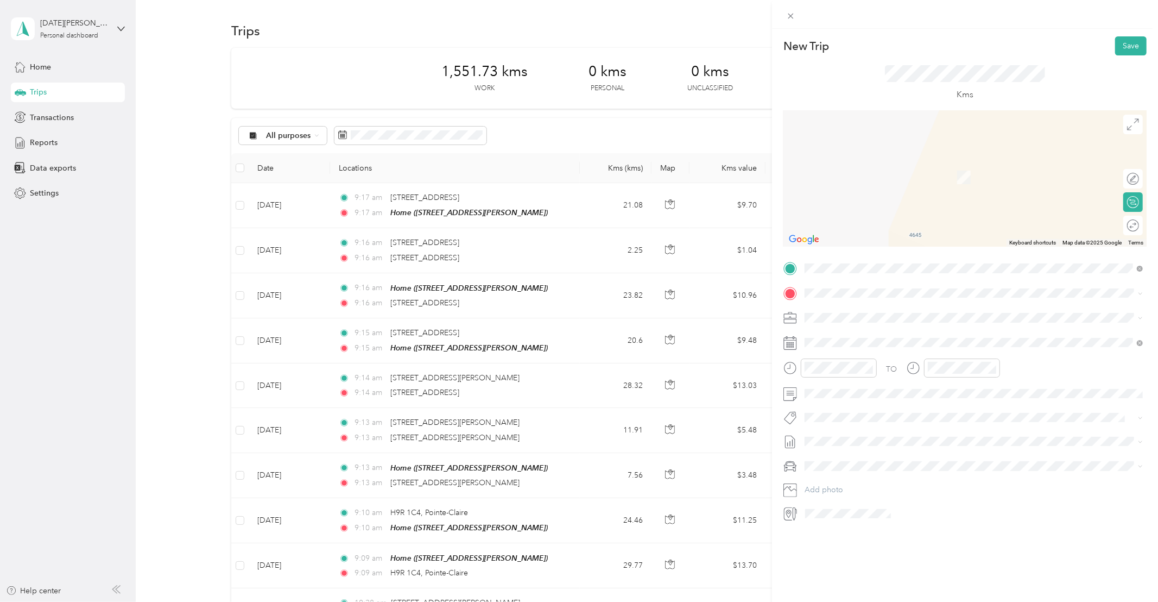
click at [856, 331] on span "[STREET_ADDRESS][PERSON_NAME]" at bounding box center [889, 326] width 129 height 10
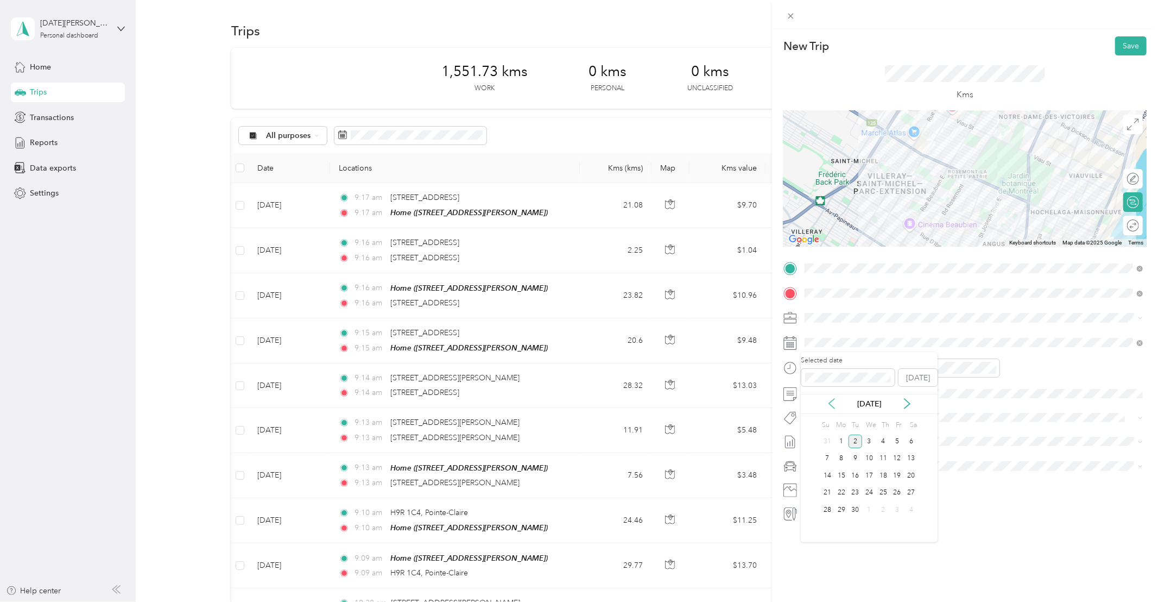
click at [831, 407] on icon at bounding box center [831, 403] width 11 height 11
click at [898, 508] on div "29" at bounding box center [898, 510] width 14 height 14
click at [864, 435] on button "Whirlpool Kars" at bounding box center [838, 436] width 59 height 14
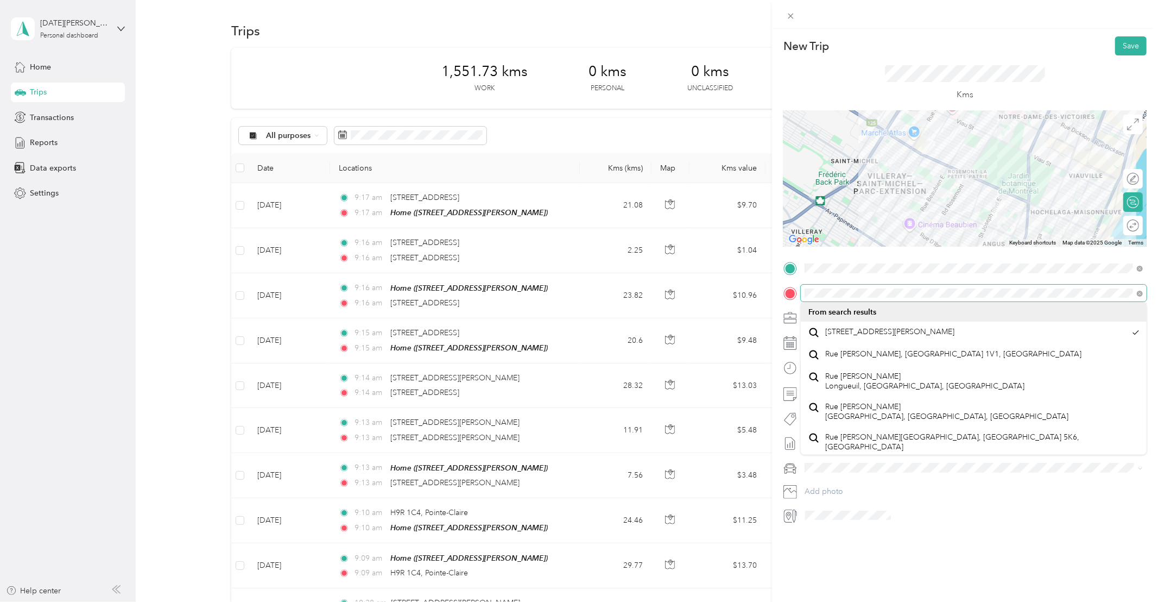
click at [781, 294] on form "New Trip Save This trip cannot be edited because it is either under review, app…" at bounding box center [965, 279] width 386 height 487
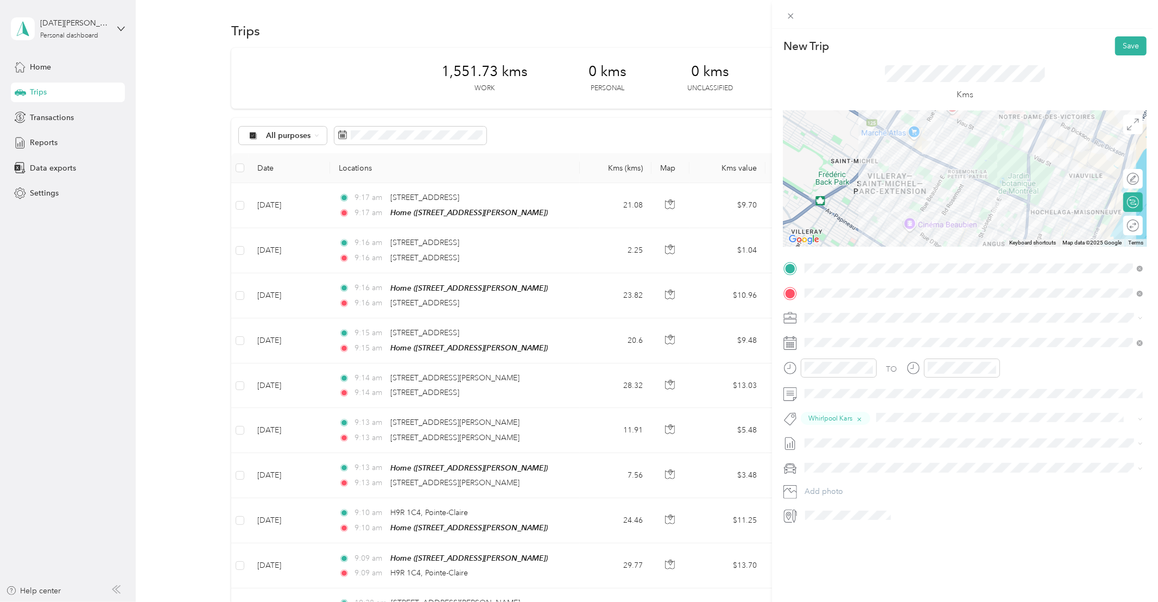
click at [959, 526] on div "New Trip Save This trip cannot be edited because it is either under review, app…" at bounding box center [965, 330] width 386 height 602
click at [1135, 42] on button "Save" at bounding box center [1130, 45] width 31 height 19
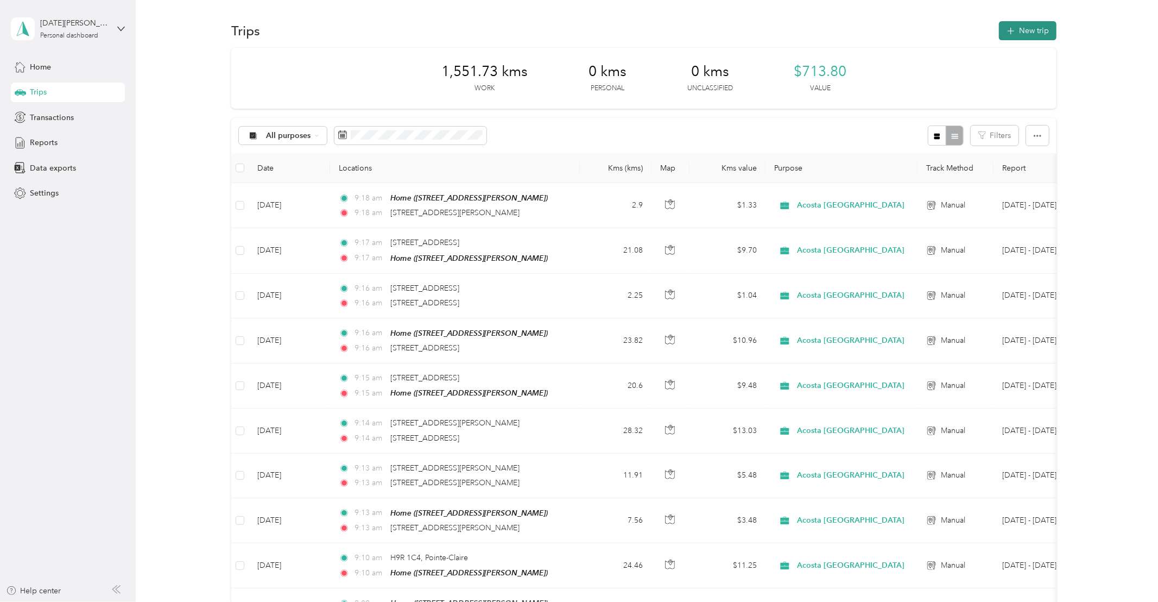
click at [1030, 30] on button "New trip" at bounding box center [1028, 30] width 58 height 19
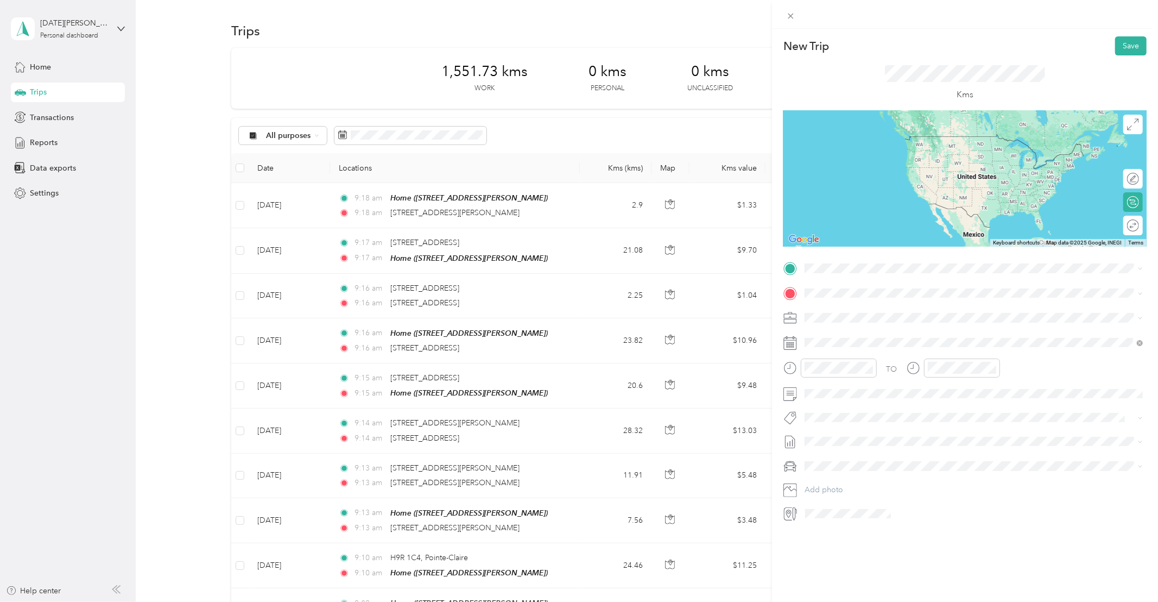
click at [920, 302] on span "[STREET_ADDRESS][PERSON_NAME]" at bounding box center [889, 306] width 129 height 10
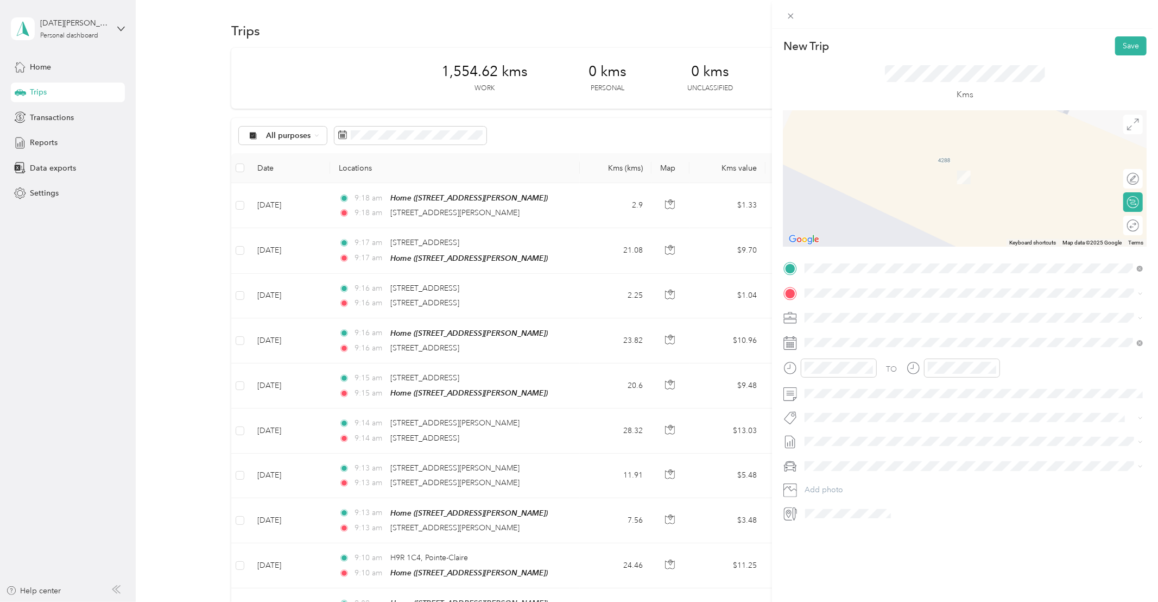
click at [847, 363] on span "H1T 1A5 [GEOGRAPHIC_DATA], [GEOGRAPHIC_DATA], [GEOGRAPHIC_DATA]" at bounding box center [946, 357] width 243 height 19
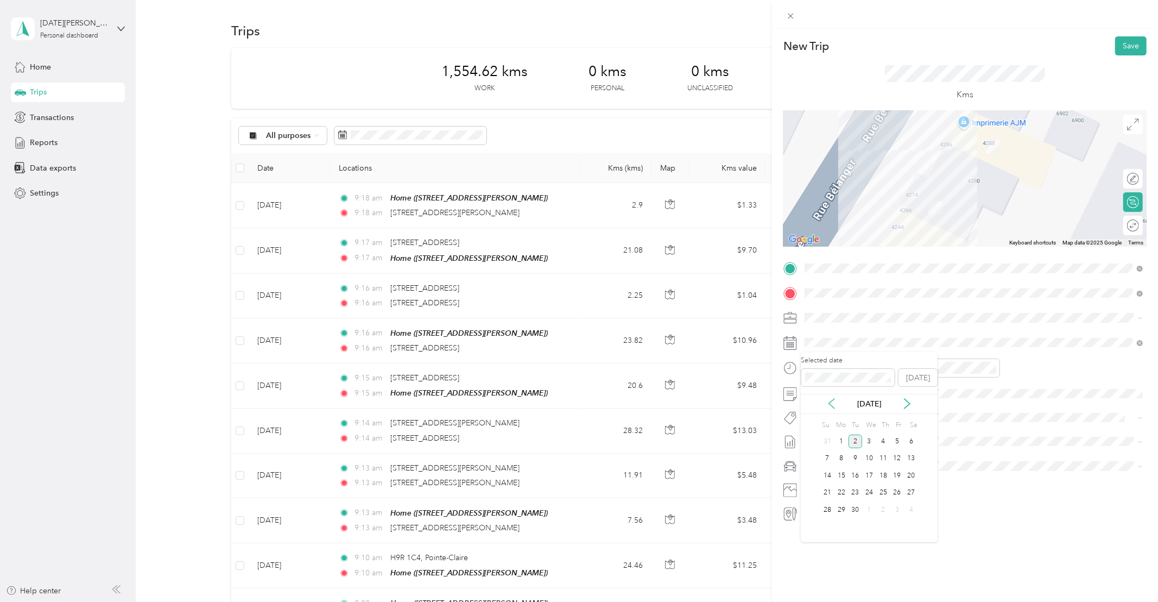
click at [830, 405] on icon at bounding box center [831, 404] width 5 height 10
click at [895, 507] on div "29" at bounding box center [898, 510] width 14 height 14
click at [844, 438] on li "Whirlpool Kars" at bounding box center [974, 436] width 346 height 21
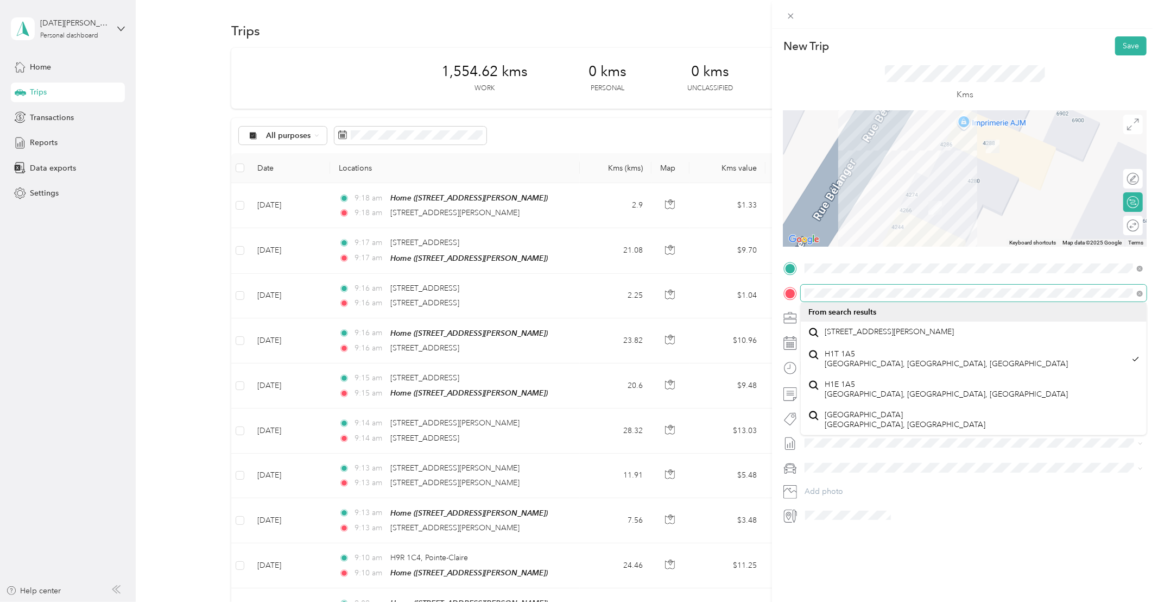
click at [769, 288] on div "New Trip Save This trip cannot be edited because it is either under review, app…" at bounding box center [579, 301] width 1158 height 602
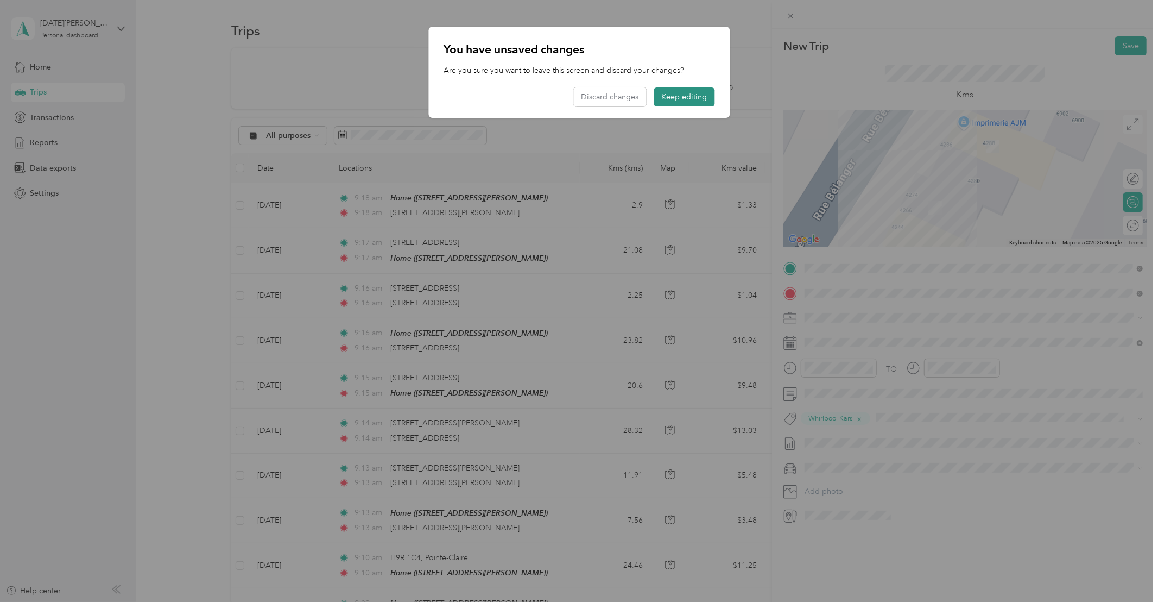
click at [662, 96] on button "Keep editing" at bounding box center [684, 96] width 61 height 19
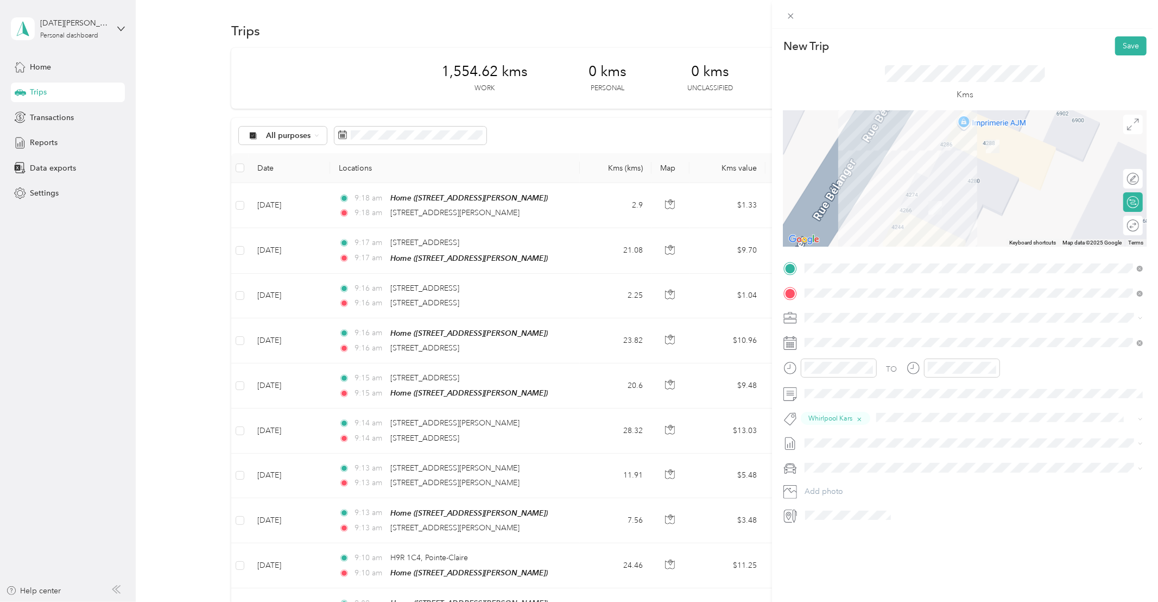
drag, startPoint x: 662, startPoint y: 96, endPoint x: 853, endPoint y: 244, distance: 241.5
click at [675, 106] on div at bounding box center [579, 301] width 1158 height 602
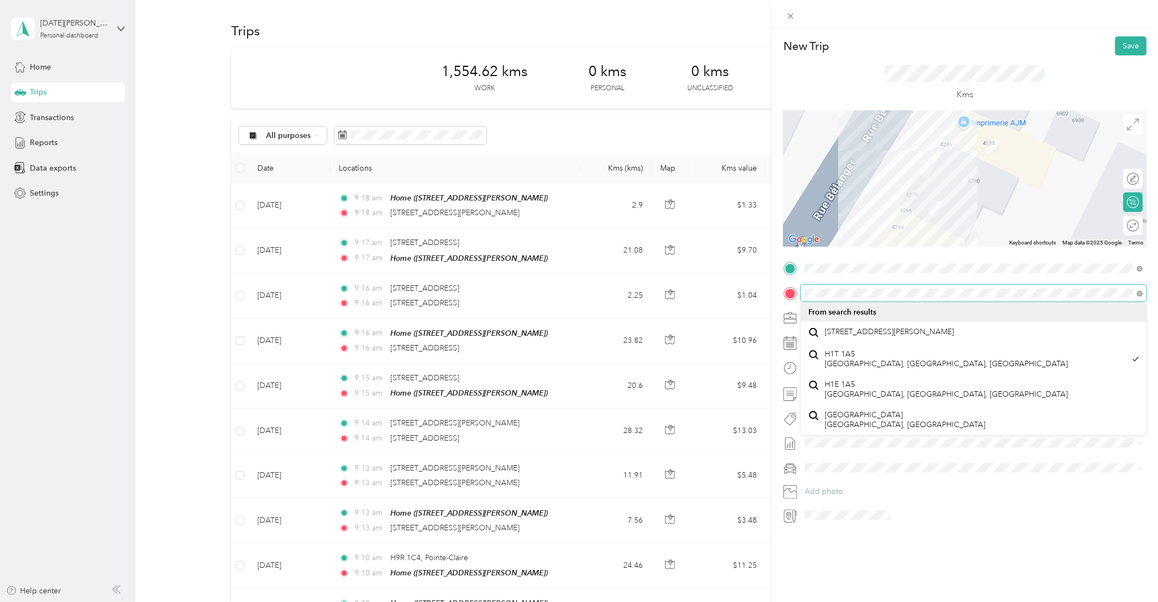
click at [787, 287] on div at bounding box center [965, 293] width 363 height 17
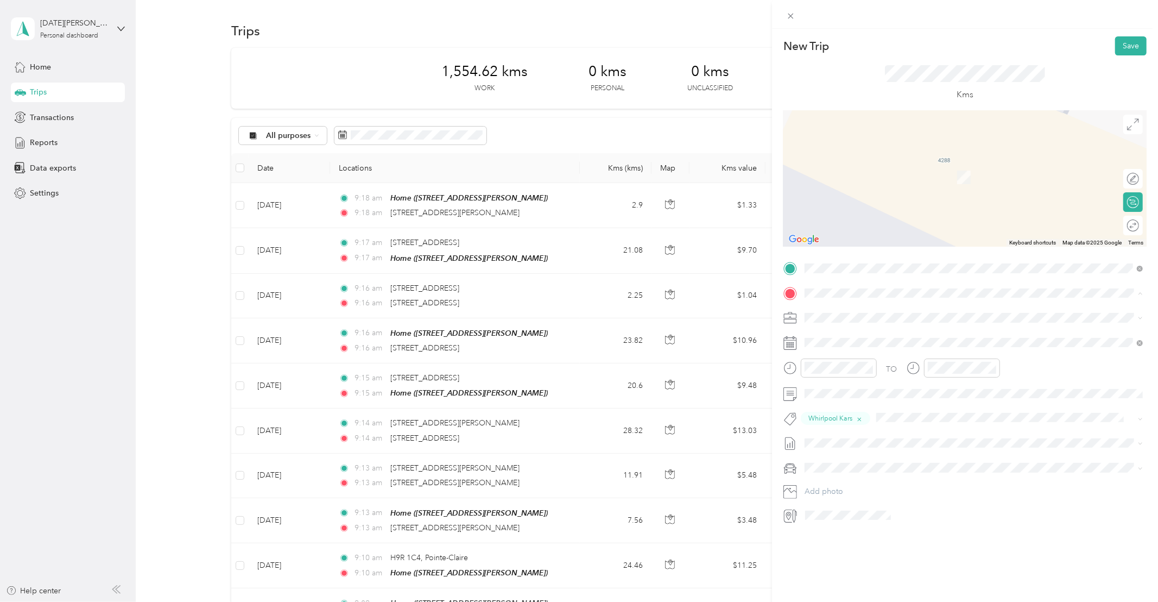
click at [876, 333] on span "[STREET_ADDRESS]" at bounding box center [859, 332] width 69 height 10
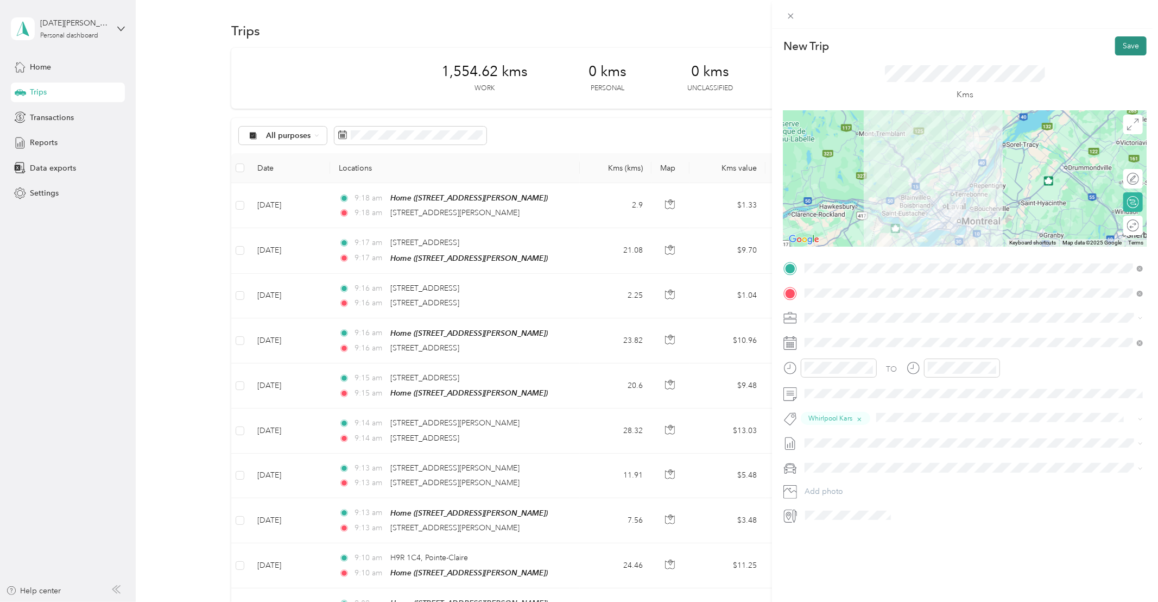
click at [1133, 45] on button "Save" at bounding box center [1130, 45] width 31 height 19
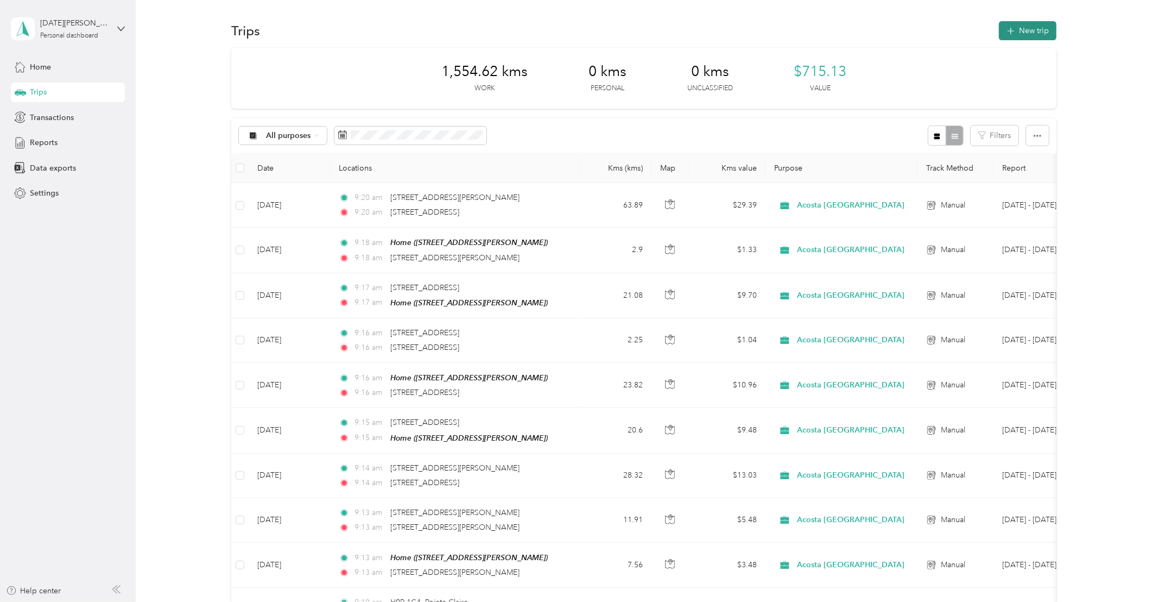
click at [1025, 32] on button "New trip" at bounding box center [1028, 30] width 58 height 19
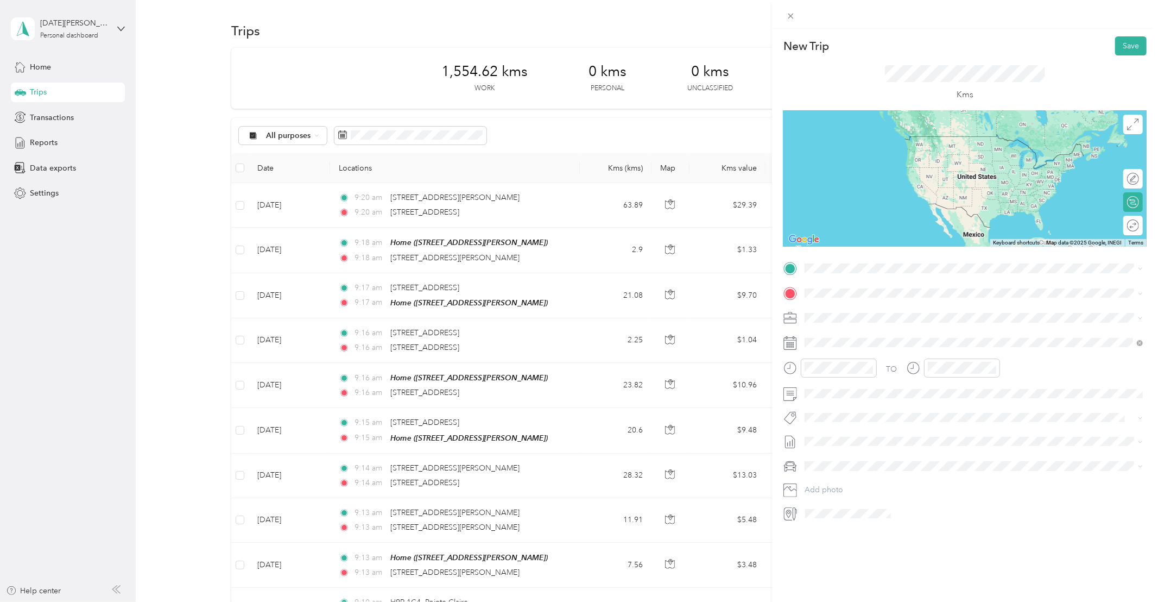
click at [865, 308] on span "[STREET_ADDRESS]" at bounding box center [859, 307] width 69 height 10
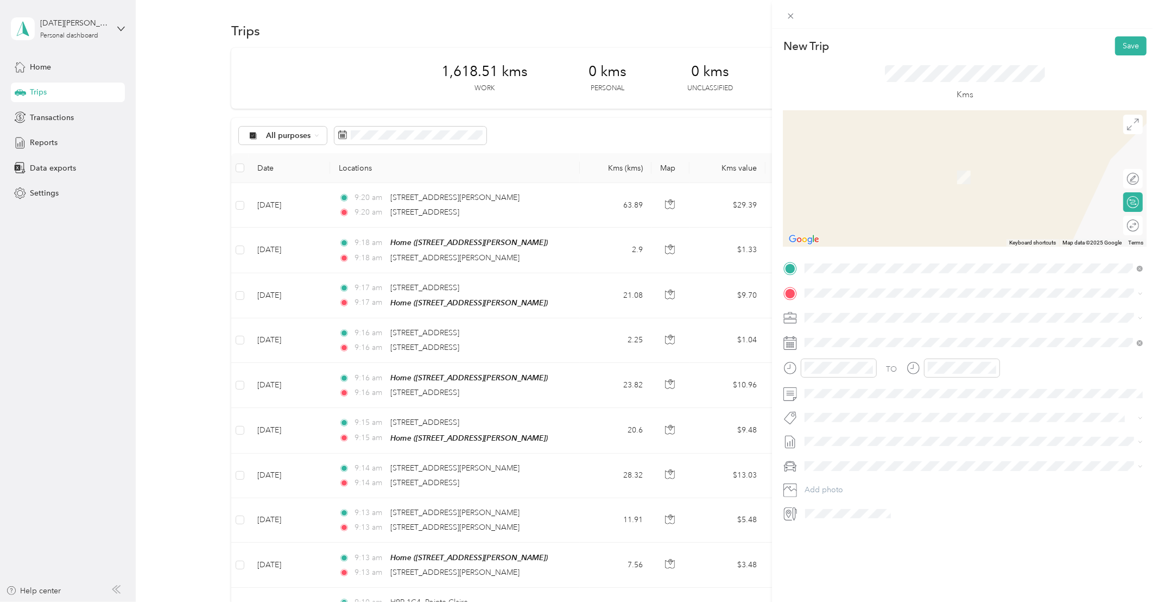
click at [863, 332] on span "[STREET_ADDRESS]" at bounding box center [859, 327] width 69 height 10
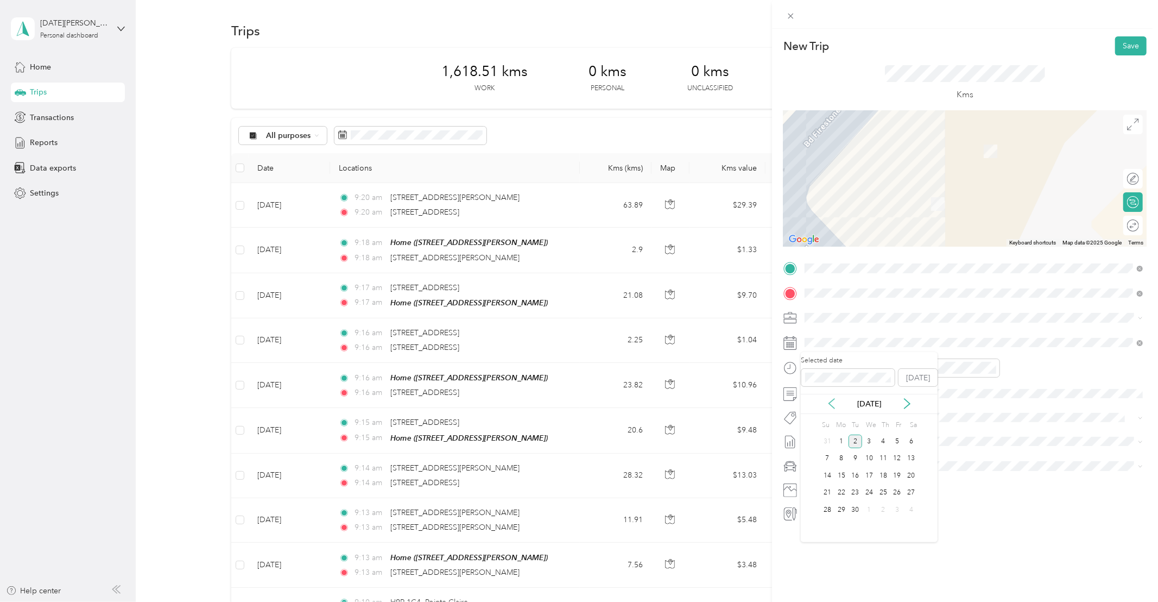
click at [830, 403] on icon at bounding box center [831, 403] width 11 height 11
click at [895, 507] on div "29" at bounding box center [898, 510] width 14 height 14
click at [836, 434] on span "Whirlpool Kars" at bounding box center [838, 437] width 44 height 10
click at [1128, 45] on button "Save" at bounding box center [1130, 45] width 31 height 19
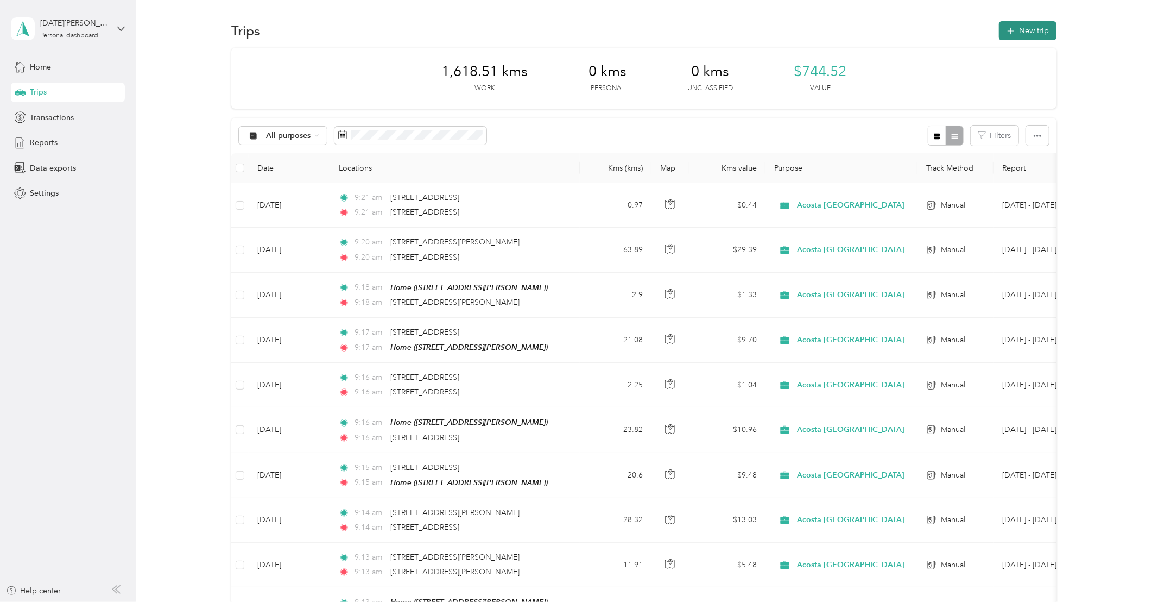
click at [1030, 27] on button "New trip" at bounding box center [1028, 30] width 58 height 19
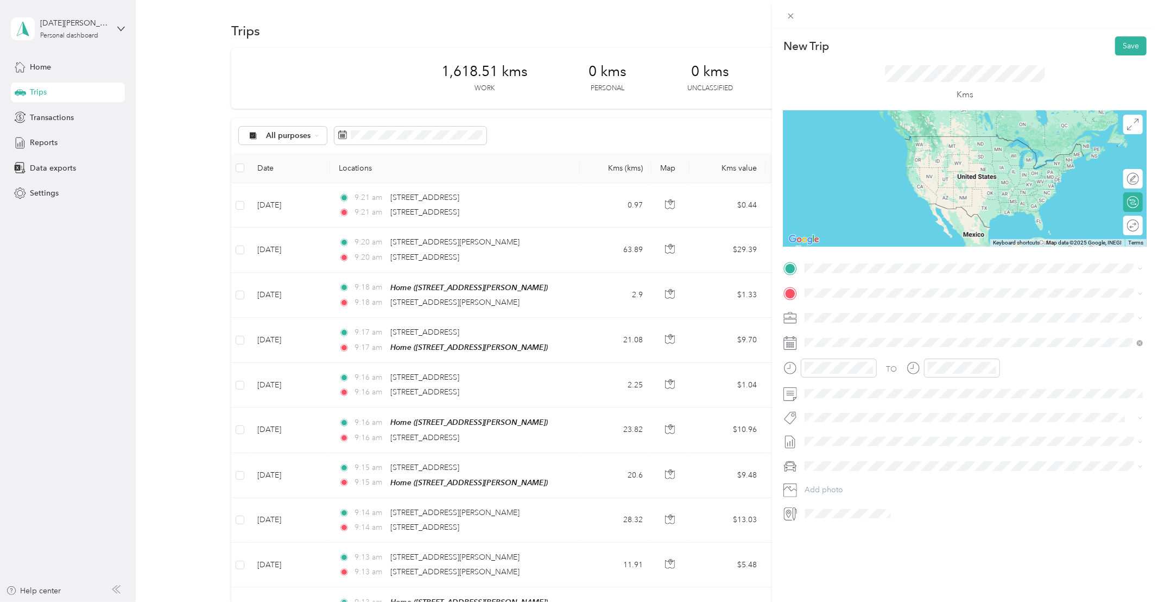
click at [881, 308] on span "[STREET_ADDRESS]" at bounding box center [859, 304] width 69 height 10
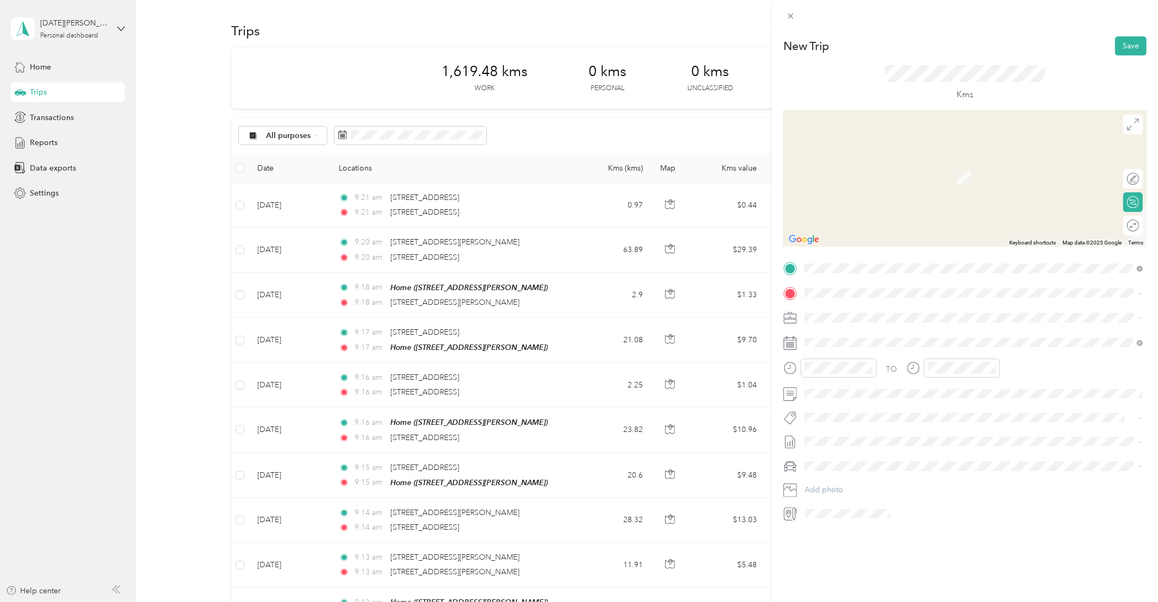
click at [882, 332] on span "[STREET_ADDRESS]" at bounding box center [859, 327] width 69 height 10
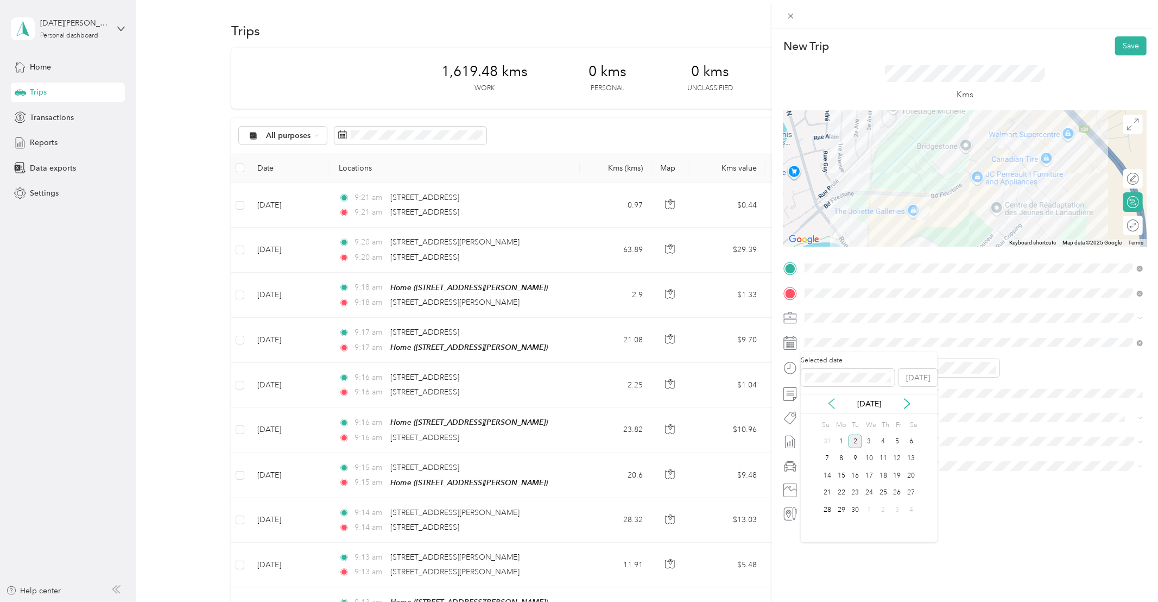
click at [830, 401] on icon at bounding box center [831, 403] width 11 height 11
click at [897, 509] on div "29" at bounding box center [898, 510] width 14 height 14
click at [853, 431] on span "Whirlpool Kars" at bounding box center [838, 435] width 44 height 10
click at [1131, 46] on button "Save" at bounding box center [1130, 45] width 31 height 19
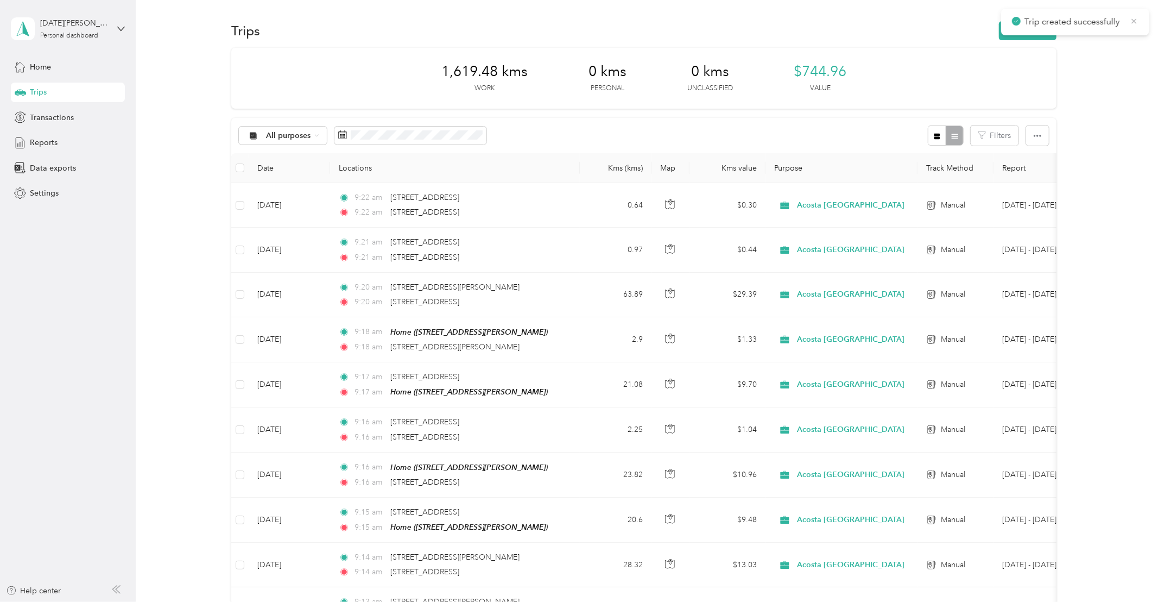
click at [1131, 21] on icon at bounding box center [1134, 21] width 9 height 10
click at [1043, 27] on button "New trip" at bounding box center [1028, 30] width 58 height 19
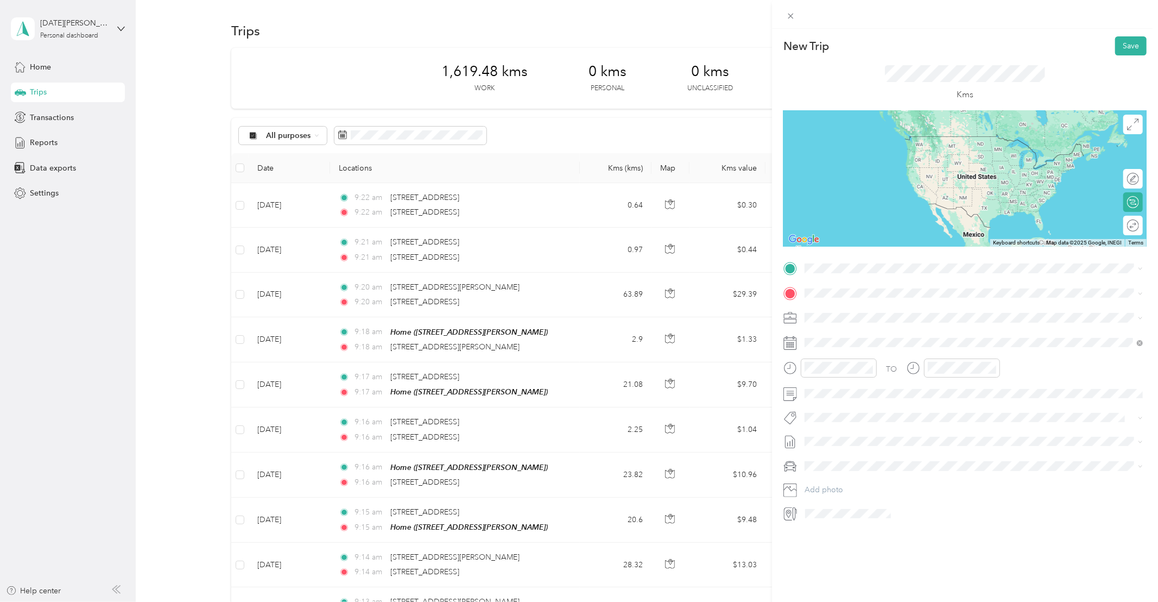
click at [869, 306] on span "[STREET_ADDRESS]" at bounding box center [859, 307] width 69 height 10
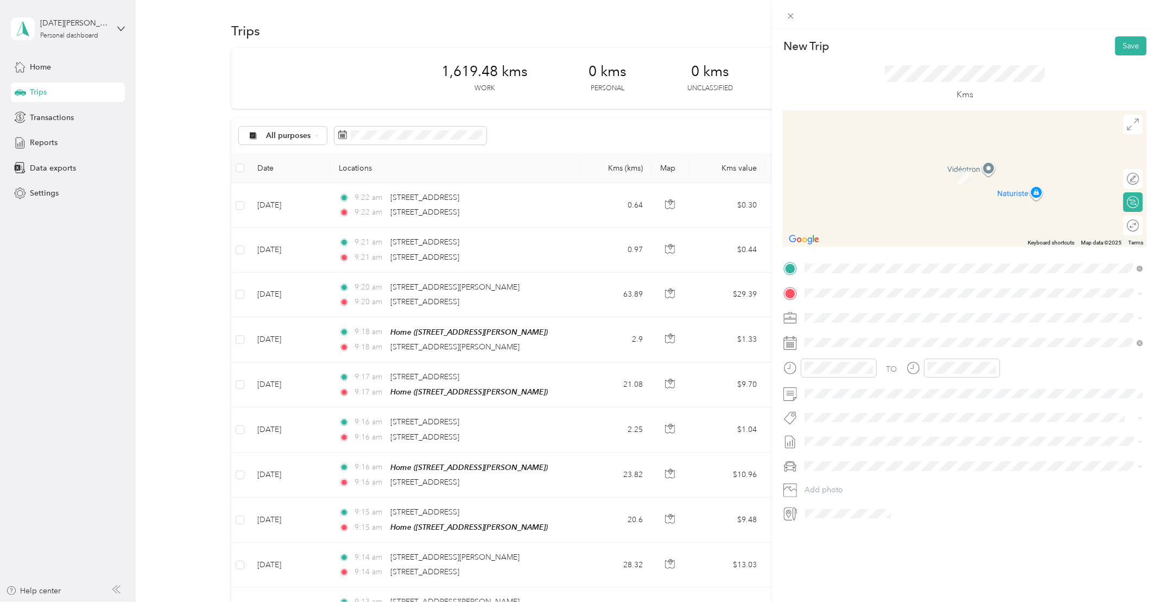
click at [867, 383] on div "Home [STREET_ADDRESS][PERSON_NAME]" at bounding box center [889, 374] width 129 height 23
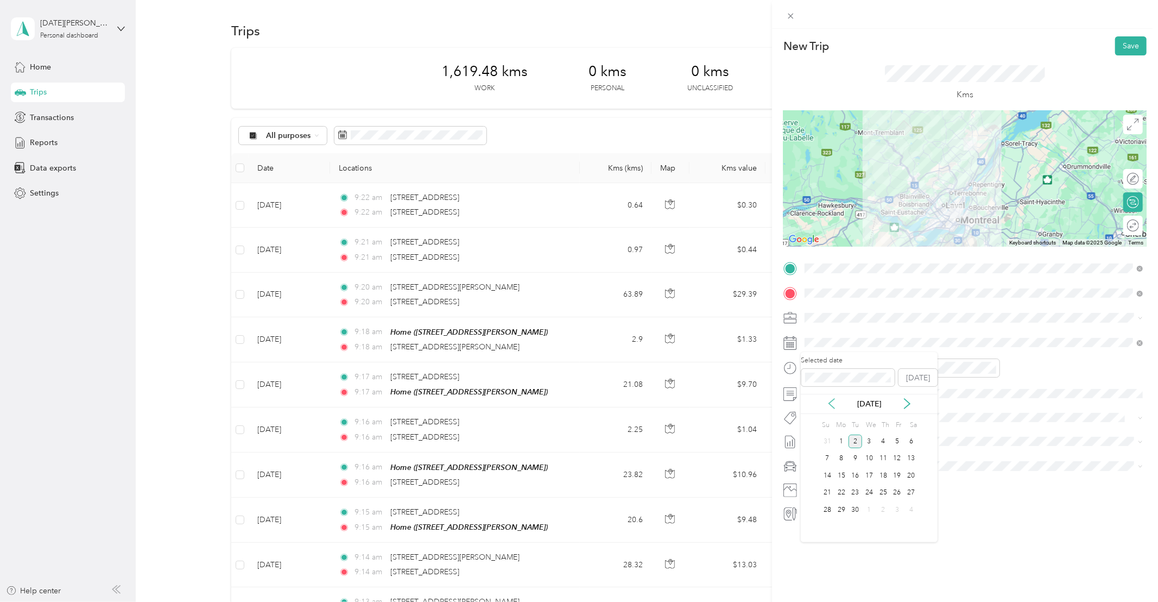
click at [831, 406] on icon at bounding box center [831, 404] width 5 height 10
click at [893, 507] on div "29" at bounding box center [898, 510] width 14 height 14
click at [843, 432] on span "Whirlpool Kars" at bounding box center [838, 430] width 44 height 10
click at [1132, 45] on button "Save" at bounding box center [1130, 45] width 31 height 19
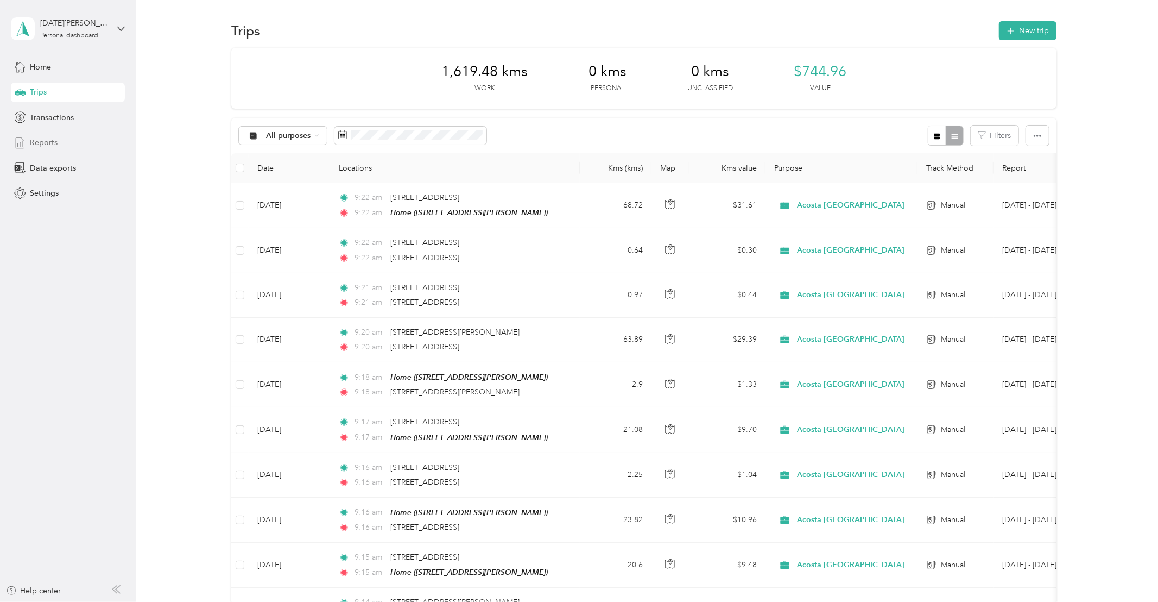
click at [52, 146] on span "Reports" at bounding box center [44, 142] width 28 height 11
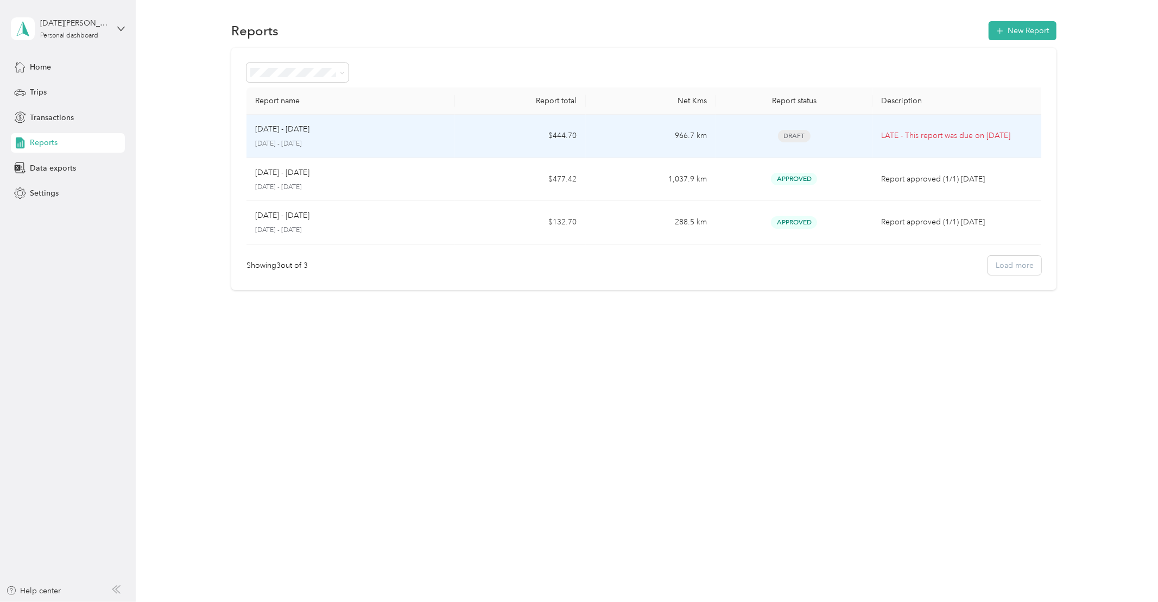
click at [288, 132] on p "[DATE] - [DATE]" at bounding box center [282, 129] width 54 height 12
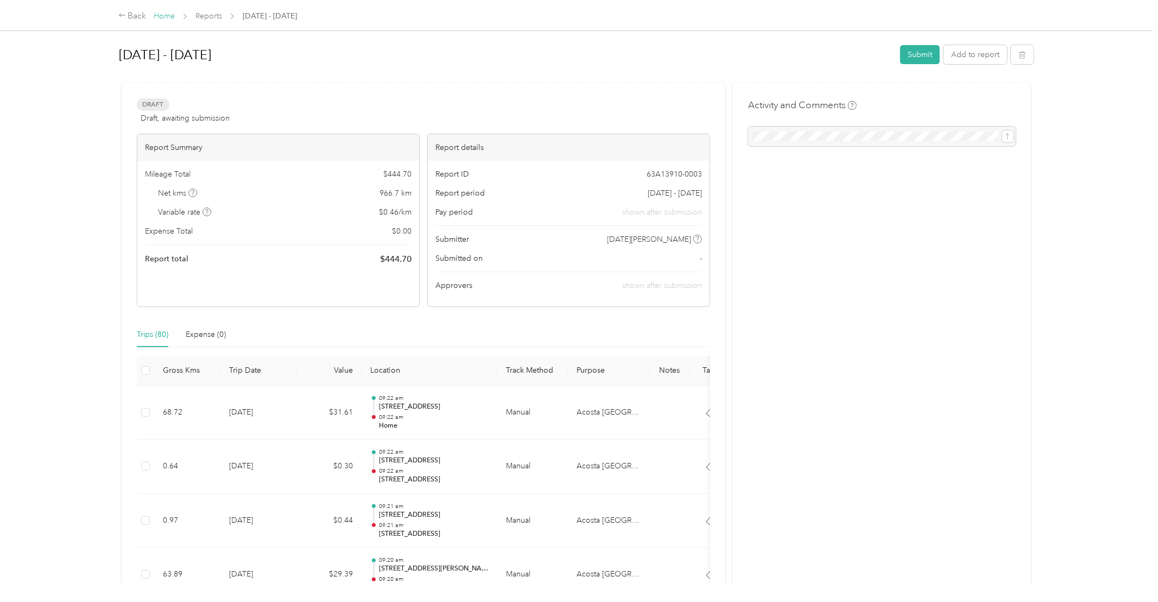
click at [169, 16] on link "Home" at bounding box center [164, 15] width 21 height 9
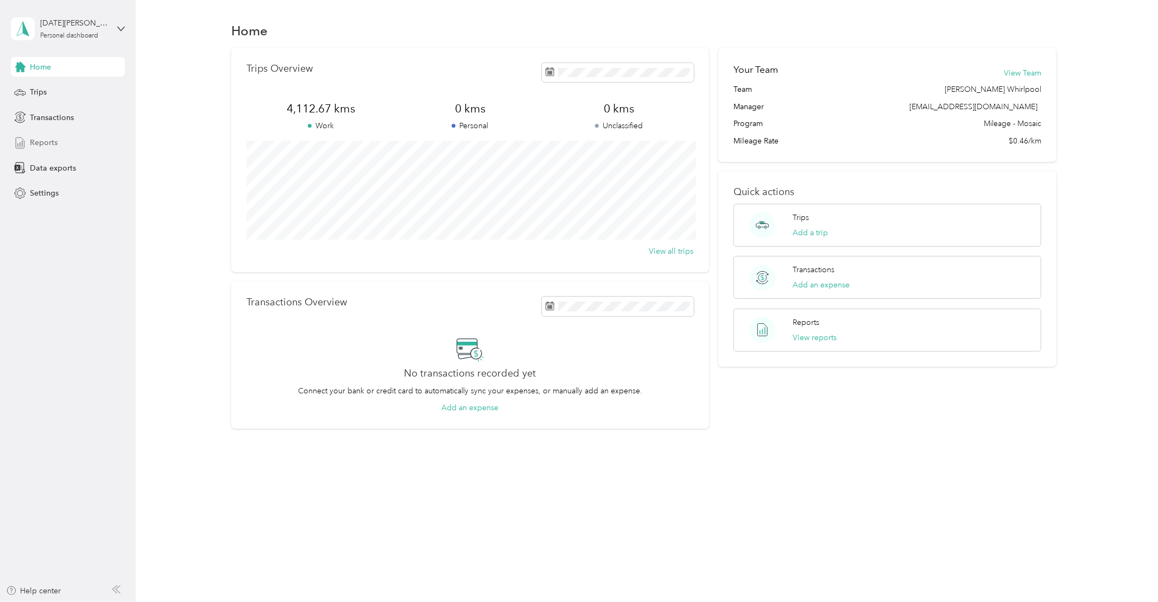
click at [51, 144] on span "Reports" at bounding box center [44, 142] width 28 height 11
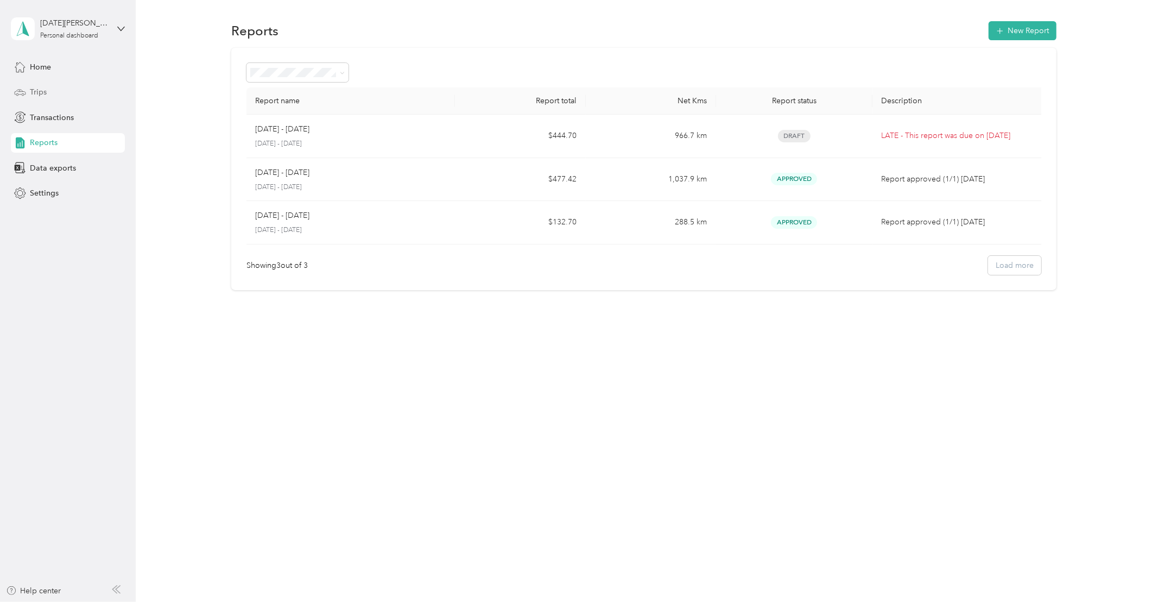
click at [41, 91] on span "Trips" at bounding box center [38, 91] width 17 height 11
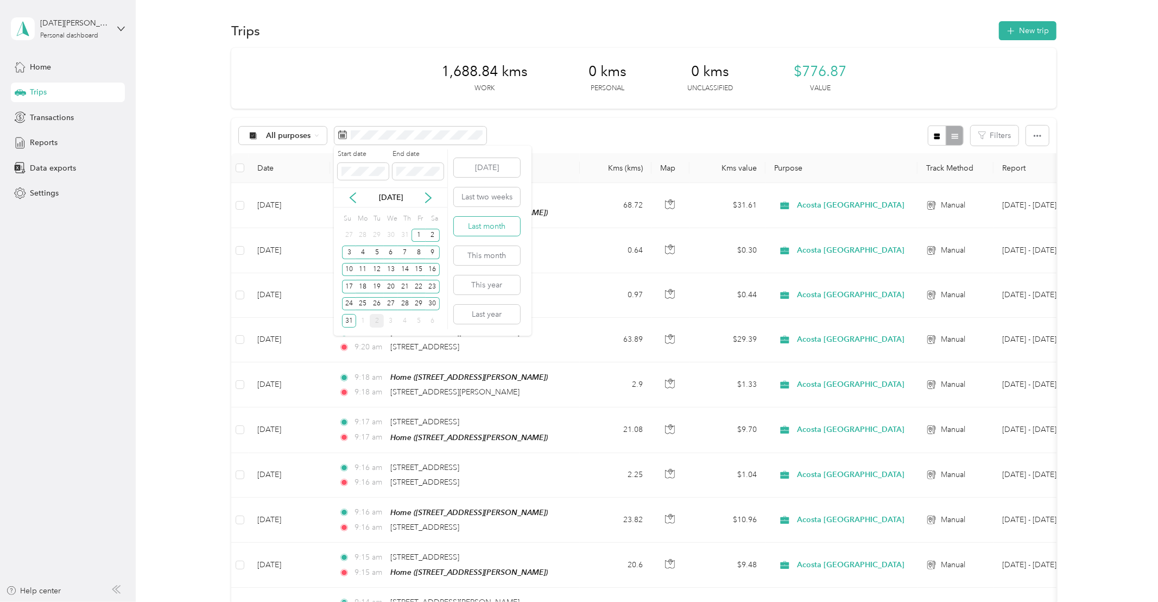
click at [479, 230] on button "Last month" at bounding box center [487, 226] width 66 height 19
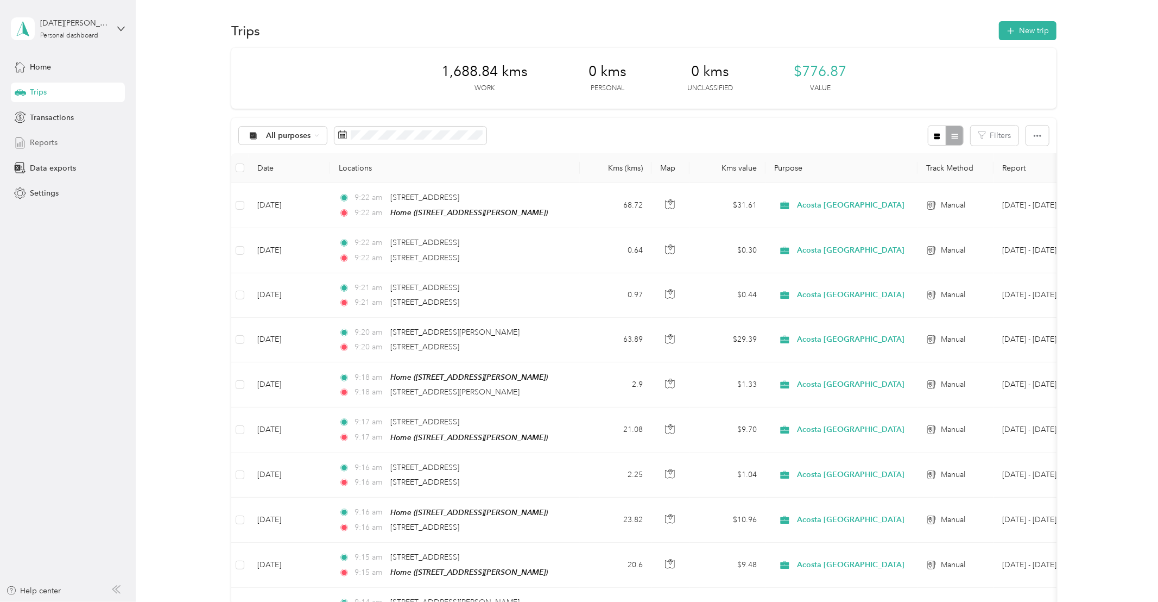
click at [48, 142] on span "Reports" at bounding box center [44, 142] width 28 height 11
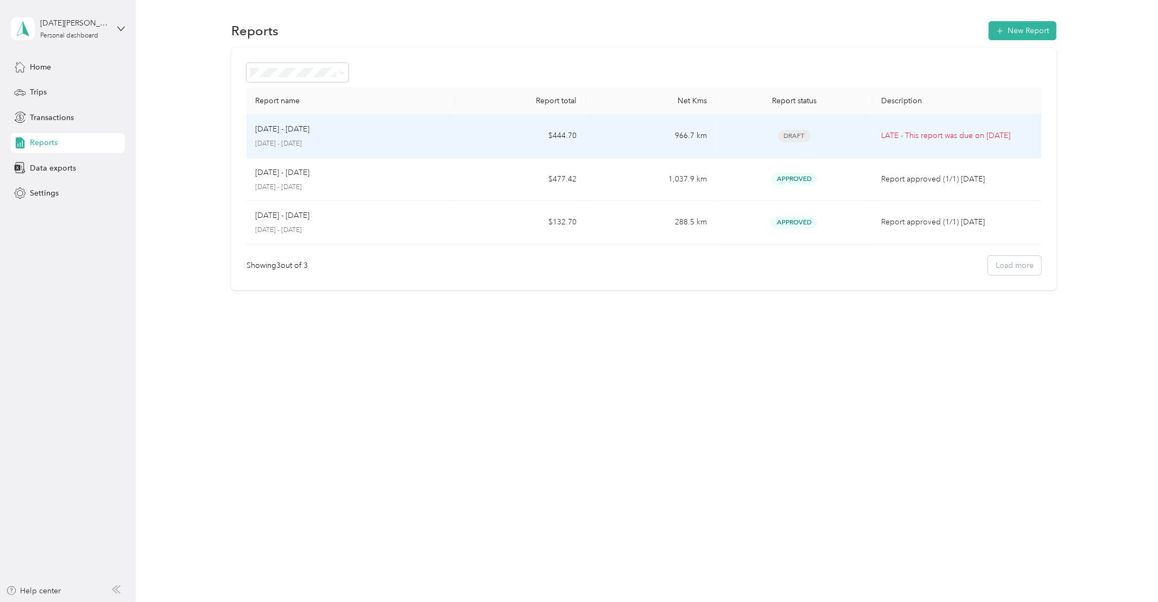
click at [299, 131] on p "[DATE] - [DATE]" at bounding box center [282, 129] width 54 height 12
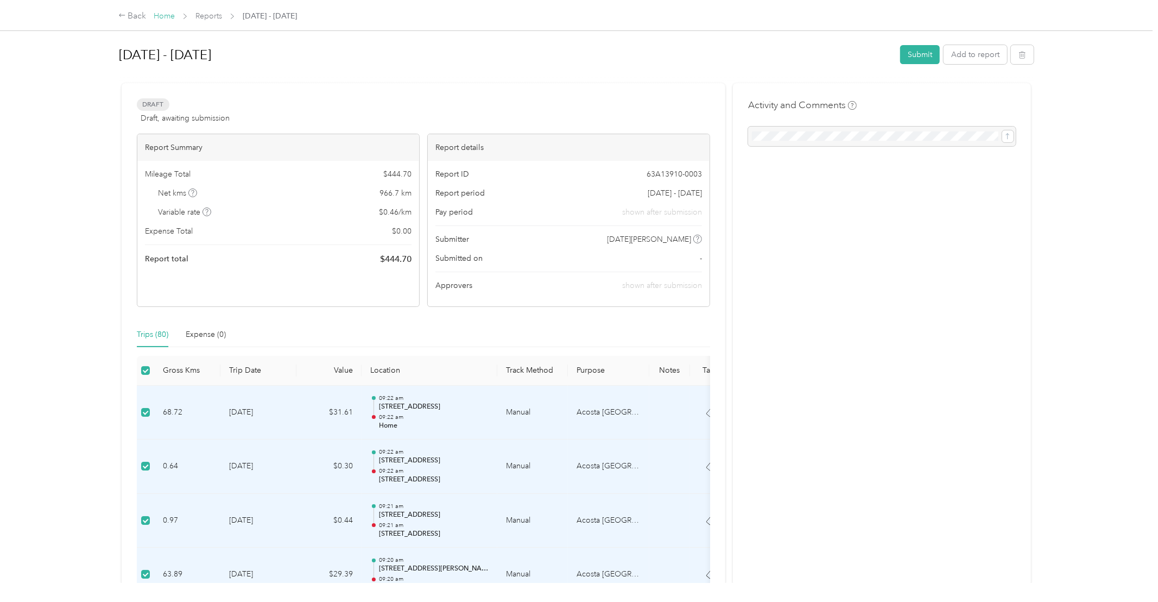
click at [166, 18] on link "Home" at bounding box center [164, 15] width 21 height 9
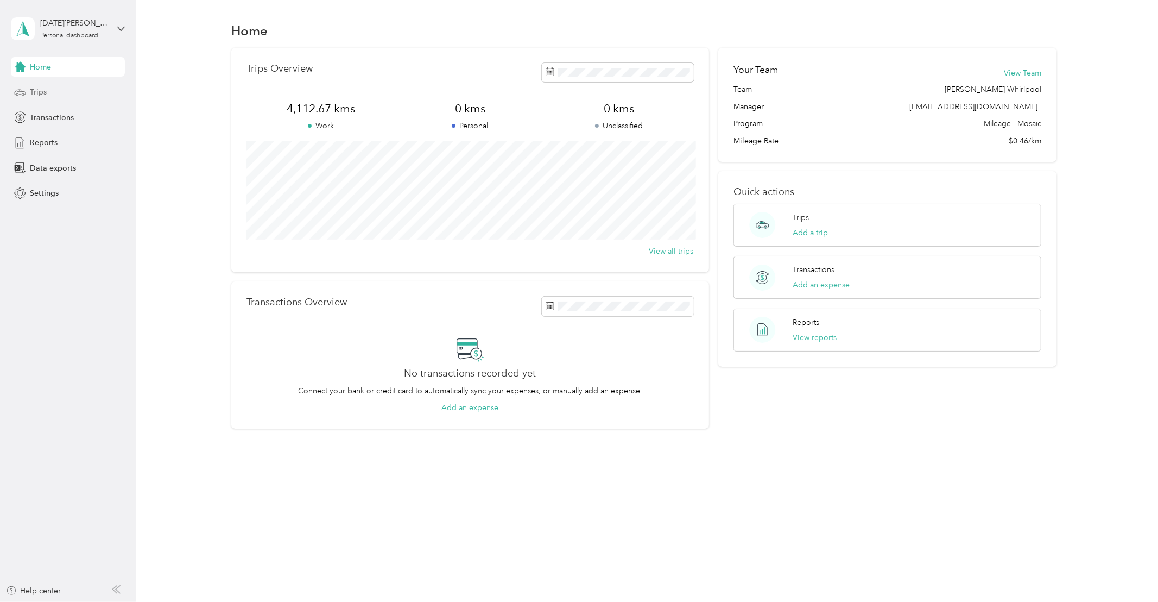
click at [41, 89] on span "Trips" at bounding box center [38, 91] width 17 height 11
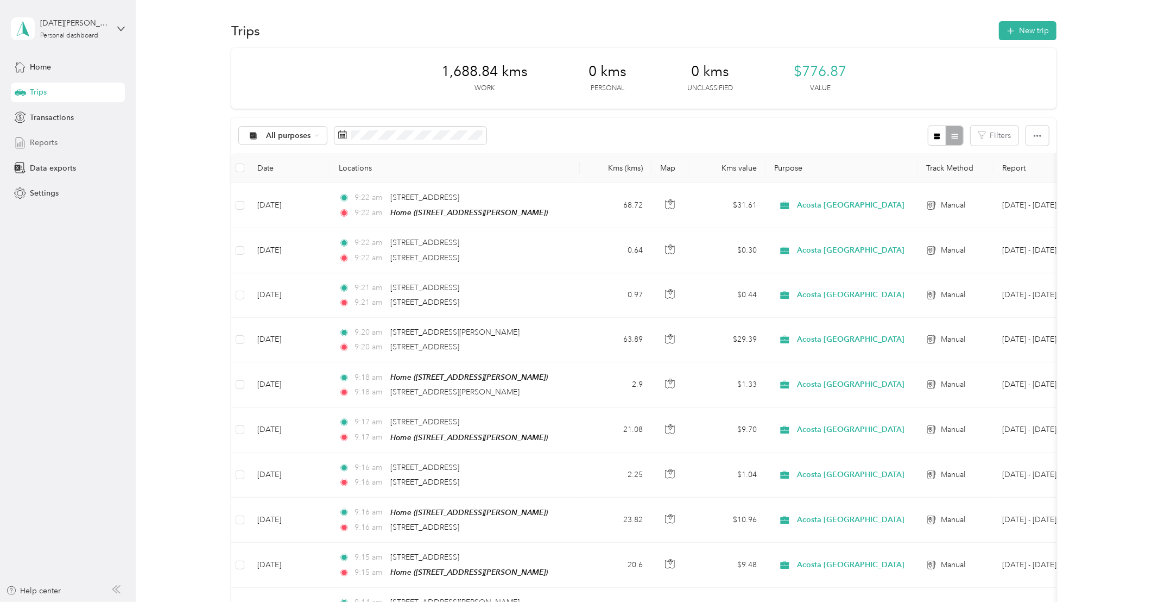
click at [41, 137] on span "Reports" at bounding box center [44, 142] width 28 height 11
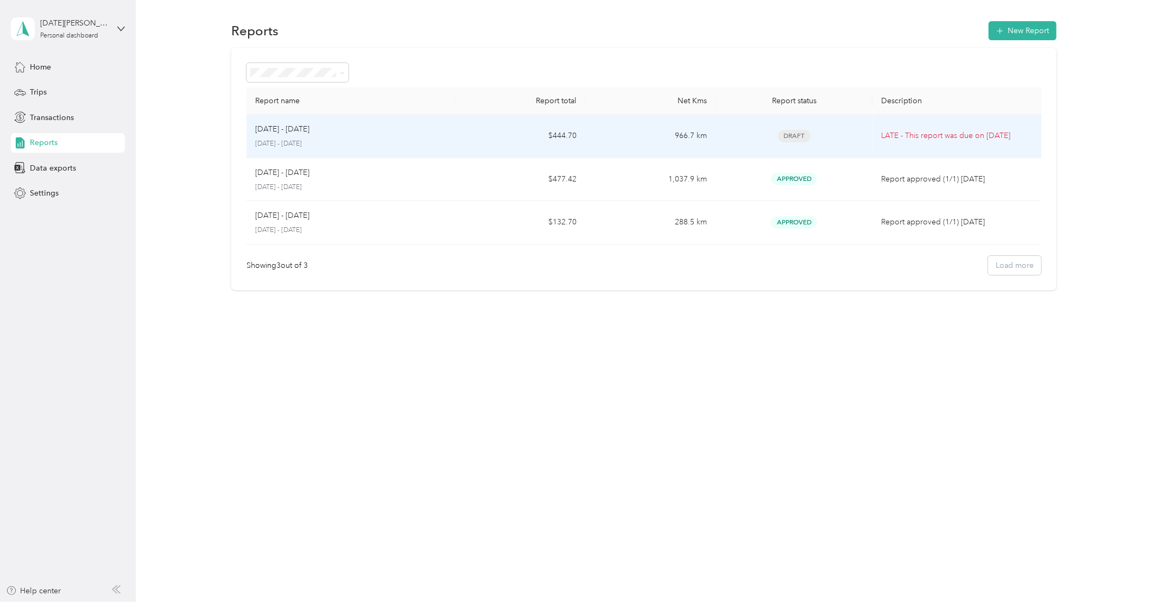
click at [299, 136] on div "[DATE] - [DATE] [DATE] - [DATE]" at bounding box center [350, 136] width 191 height 26
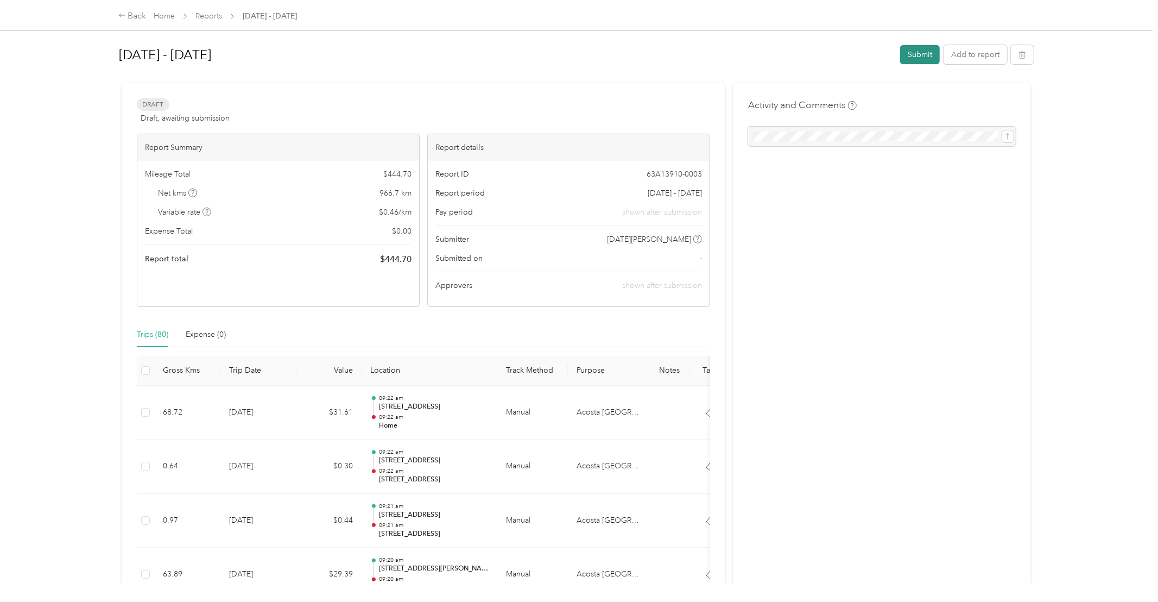
drag, startPoint x: 924, startPoint y: 53, endPoint x: 923, endPoint y: 58, distance: 5.7
click at [923, 58] on button "Submit" at bounding box center [920, 54] width 40 height 19
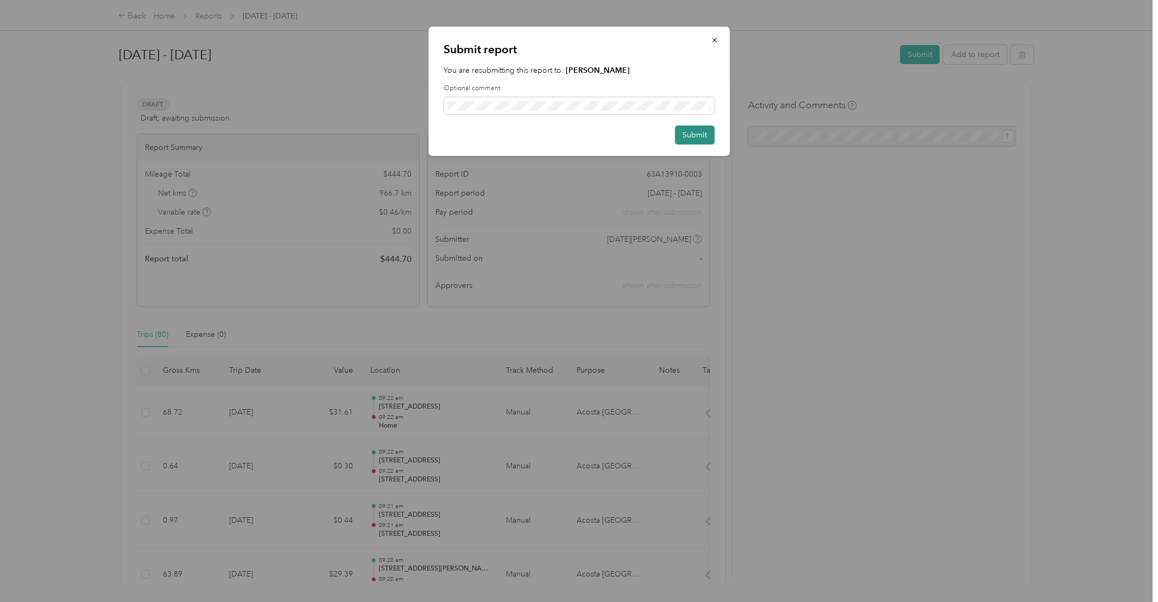
click at [691, 133] on button "Submit" at bounding box center [695, 134] width 40 height 19
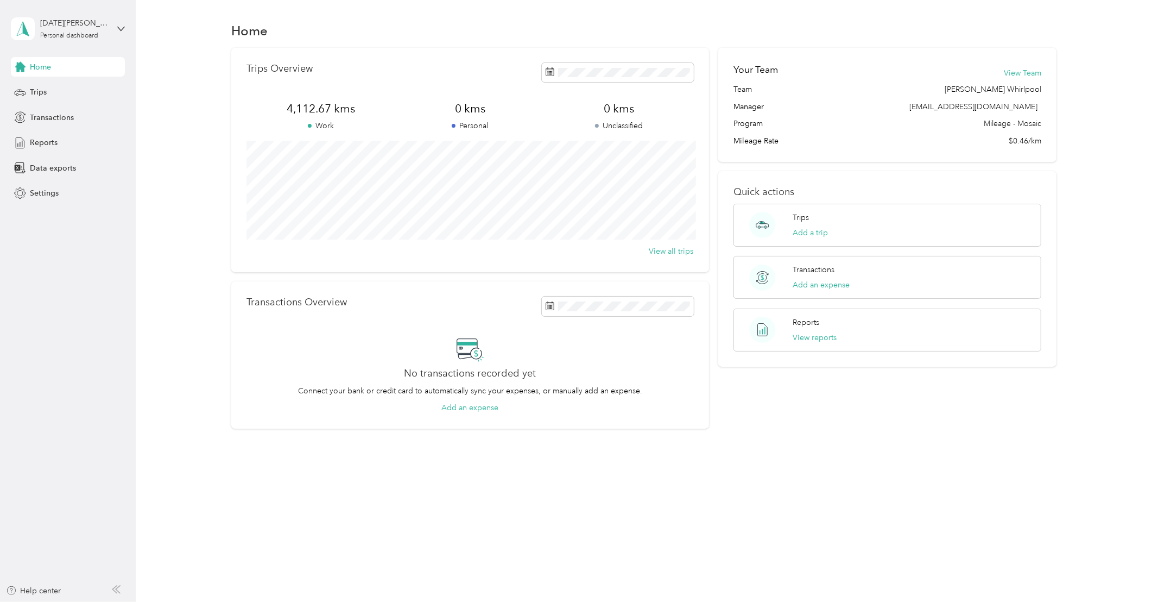
click at [68, 65] on div "Home" at bounding box center [68, 67] width 114 height 20
